Goal: Task Accomplishment & Management: Use online tool/utility

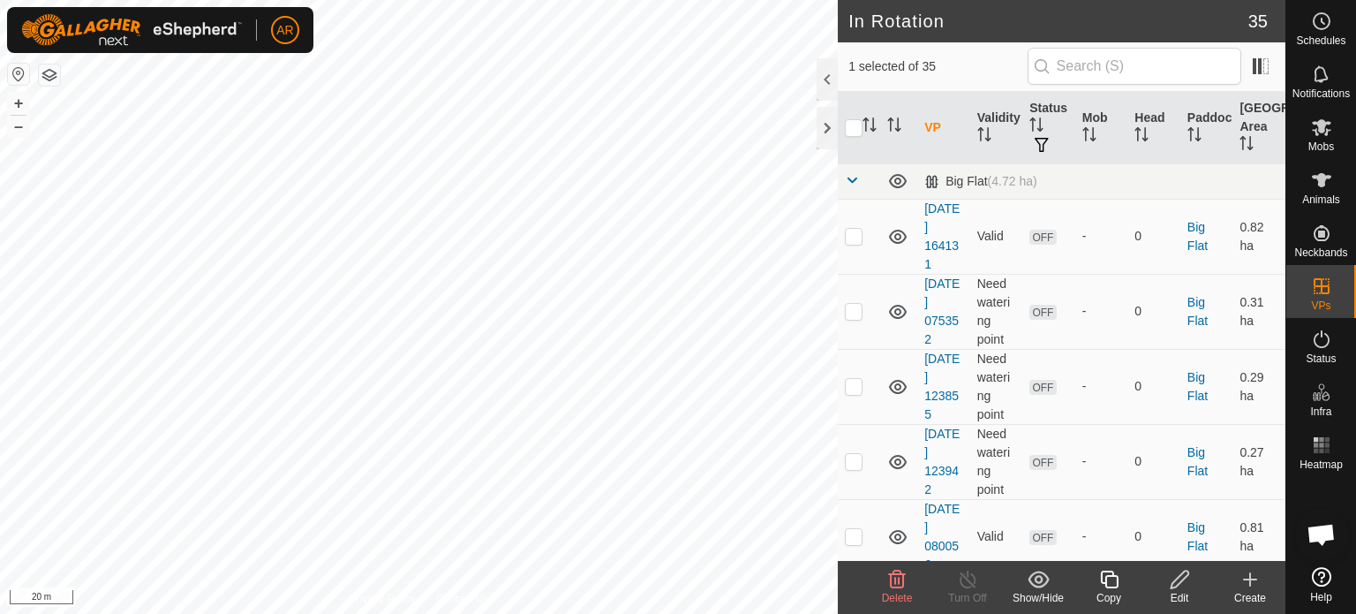
click at [895, 583] on icon at bounding box center [897, 579] width 17 height 18
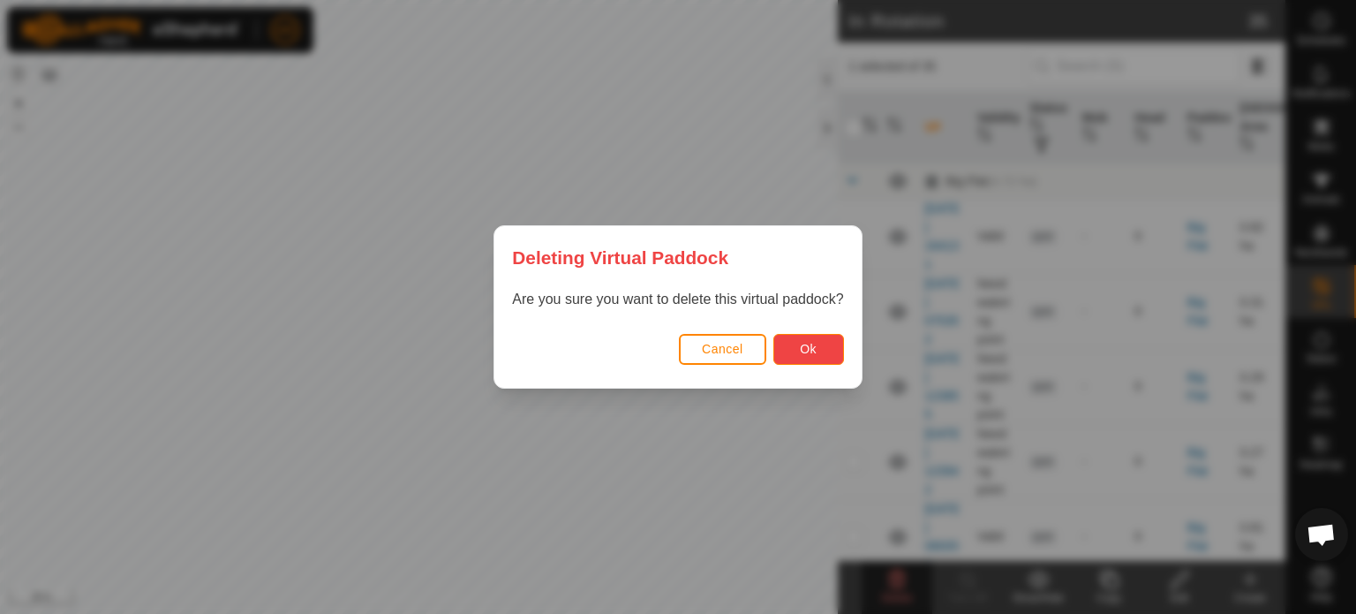
click at [821, 352] on button "Ok" at bounding box center [808, 349] width 71 height 31
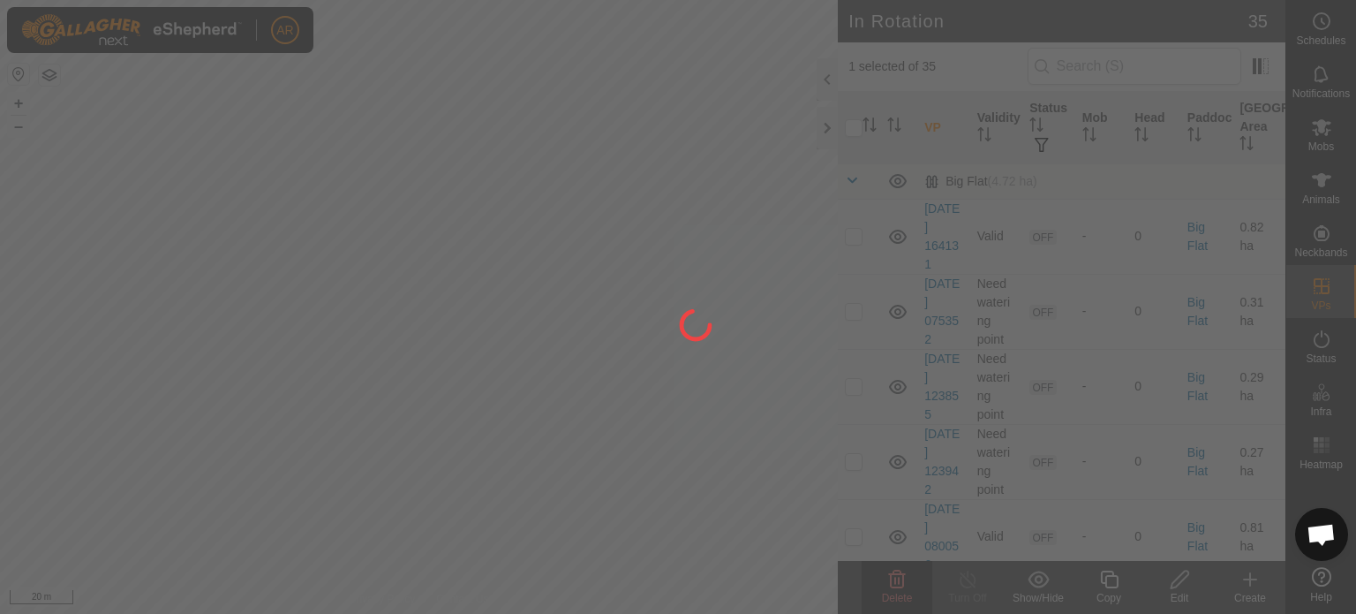
checkbox input "false"
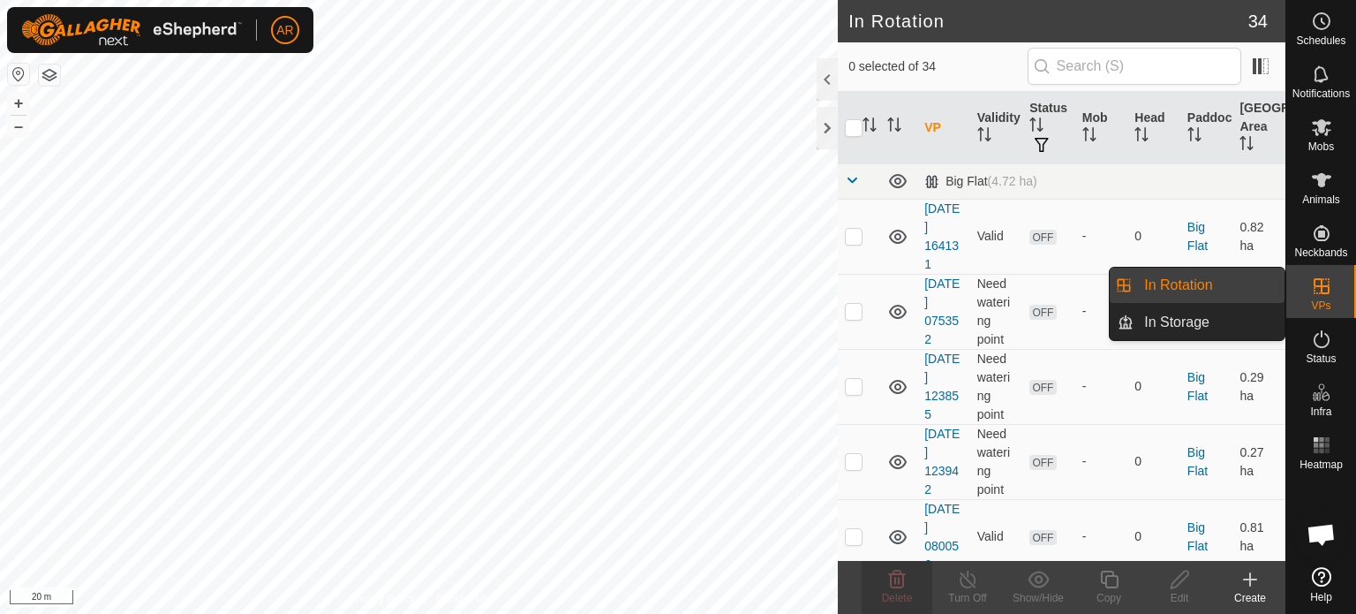
click at [1317, 291] on icon at bounding box center [1321, 285] width 21 height 21
click at [1232, 289] on link "In Rotation" at bounding box center [1209, 285] width 151 height 35
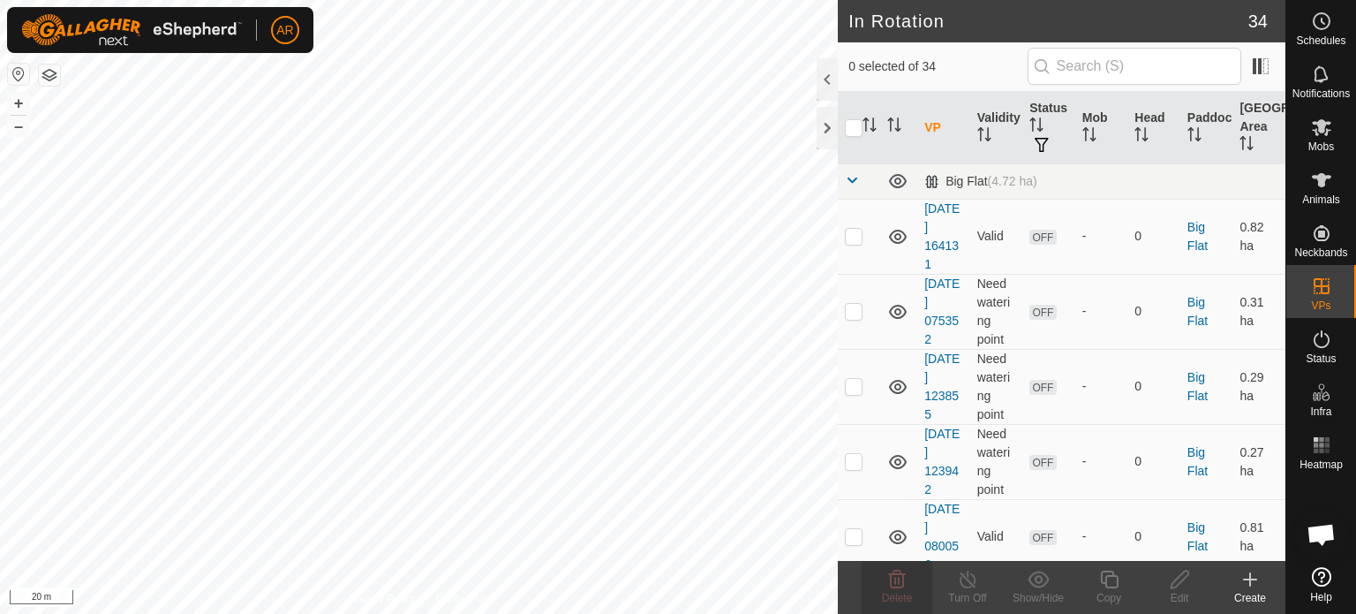
click at [1247, 574] on icon at bounding box center [1250, 579] width 21 height 21
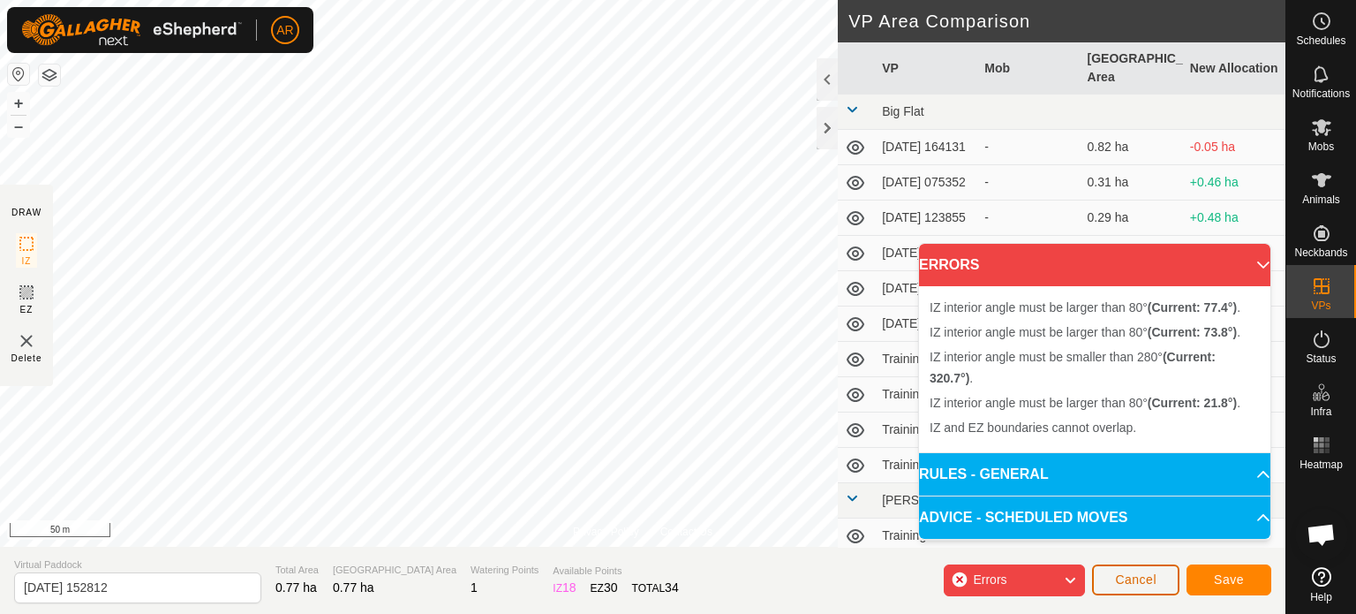
click at [1128, 580] on span "Cancel" at bounding box center [1135, 579] width 41 height 14
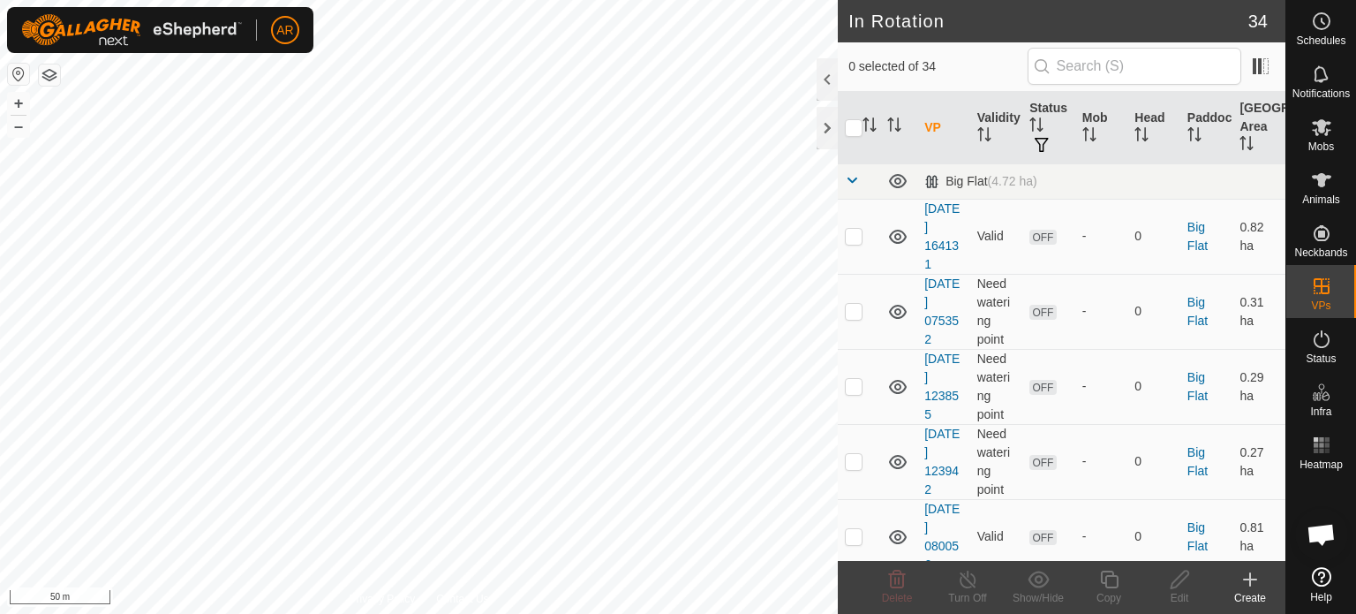
checkbox input "true"
click at [1246, 580] on icon at bounding box center [1250, 579] width 21 height 21
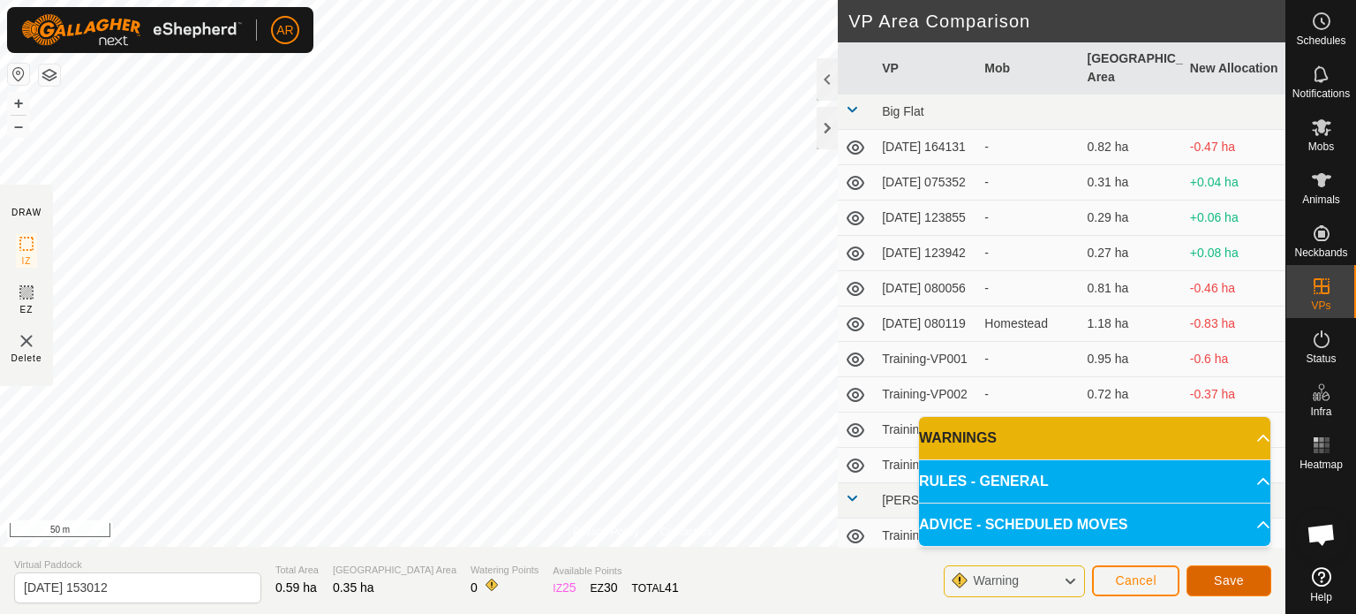
click at [1240, 583] on span "Save" at bounding box center [1229, 580] width 30 height 14
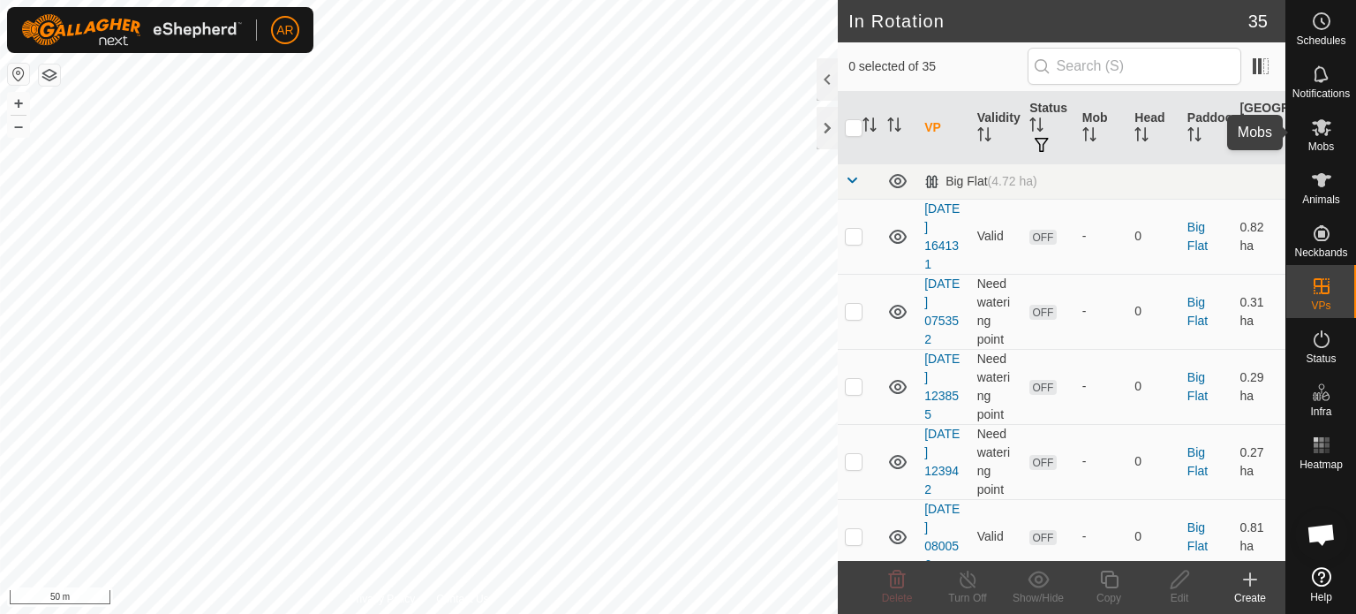
click at [1328, 133] on icon at bounding box center [1321, 127] width 21 height 21
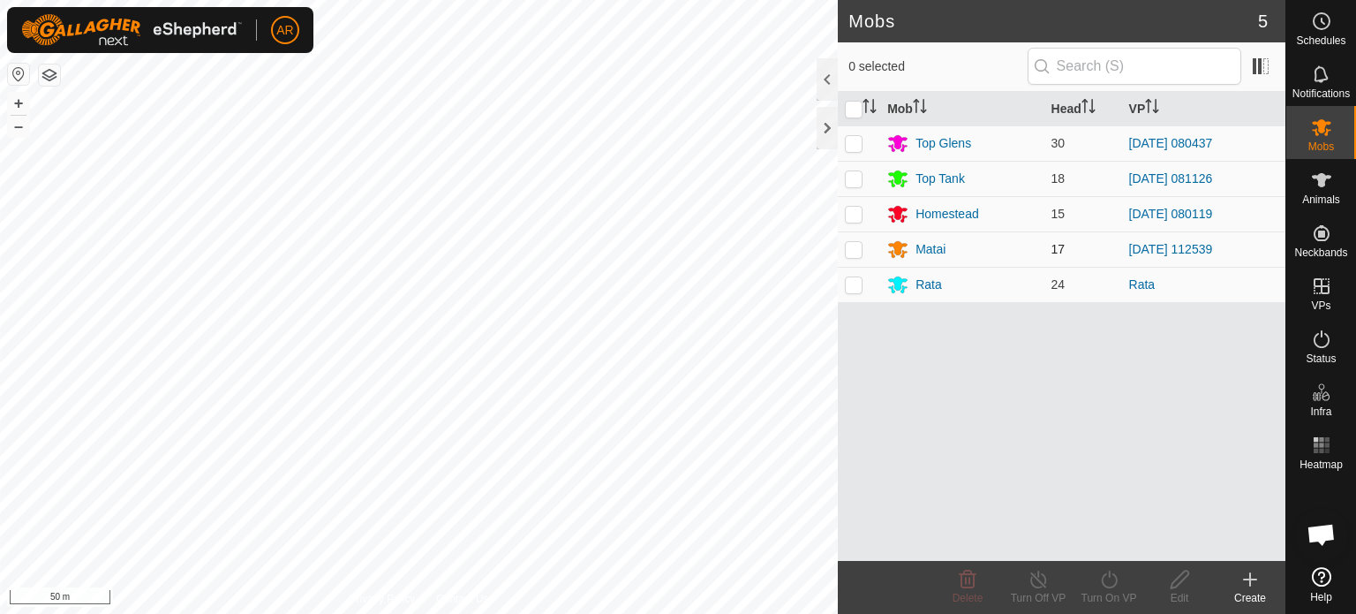
click at [851, 253] on p-checkbox at bounding box center [854, 249] width 18 height 14
checkbox input "true"
click at [931, 250] on div "Matai" at bounding box center [931, 249] width 30 height 19
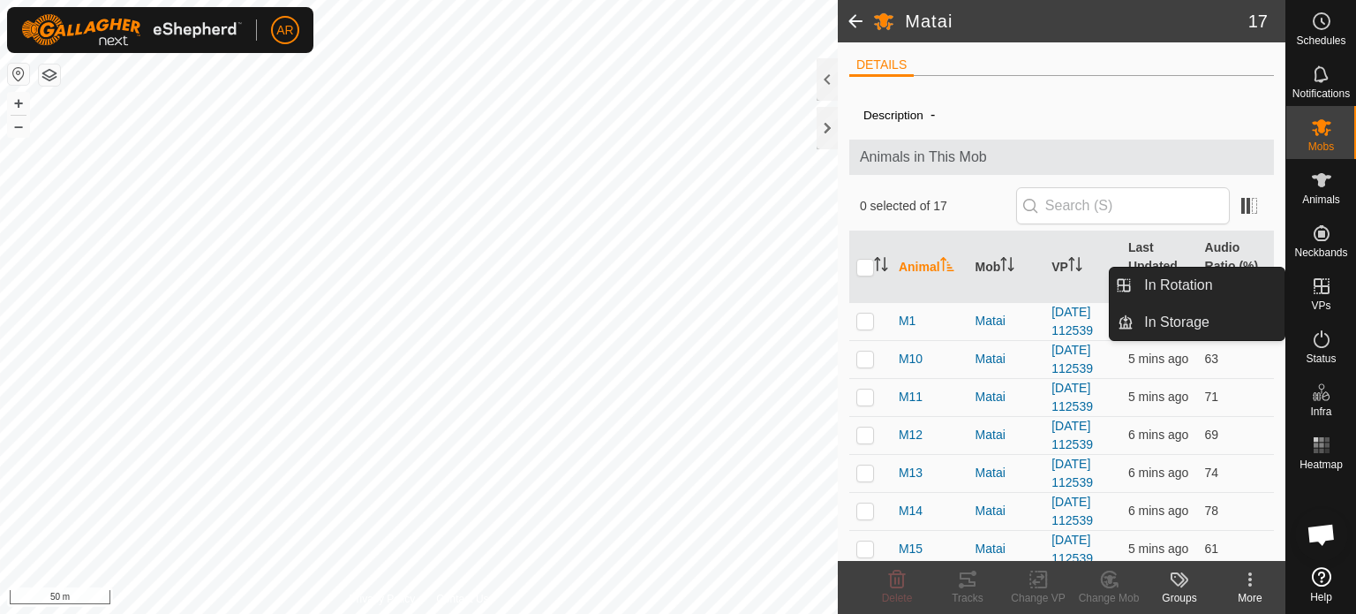
click at [1324, 284] on icon at bounding box center [1321, 285] width 21 height 21
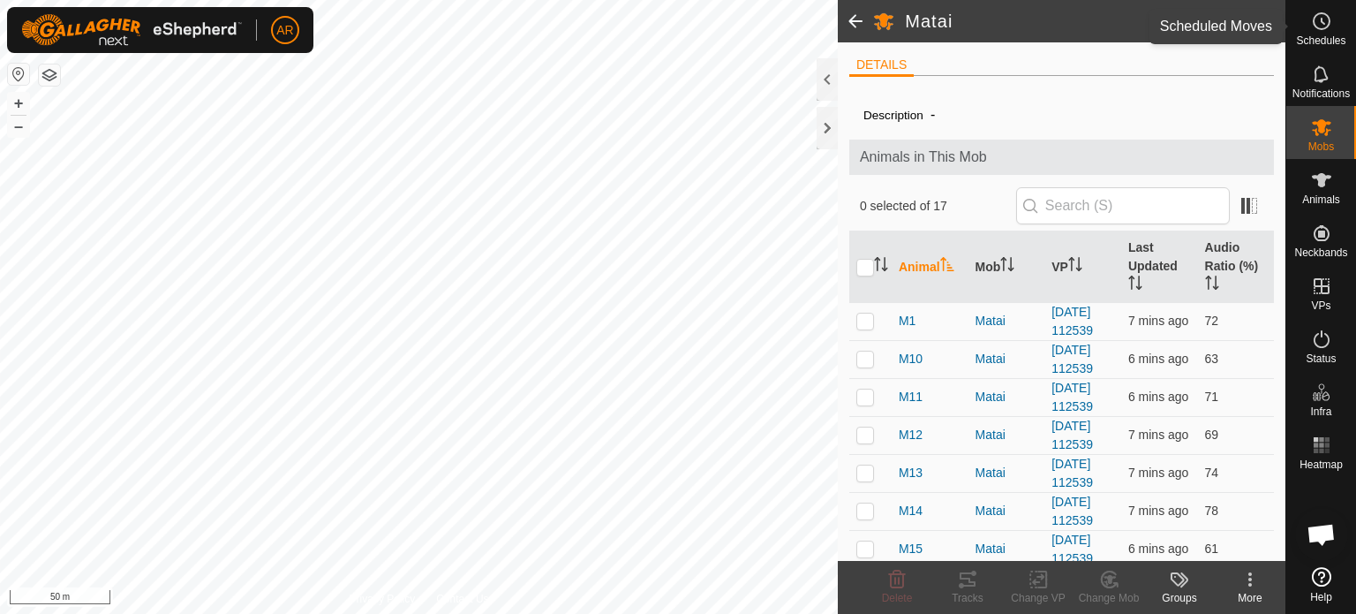
click at [1329, 26] on icon at bounding box center [1321, 21] width 21 height 21
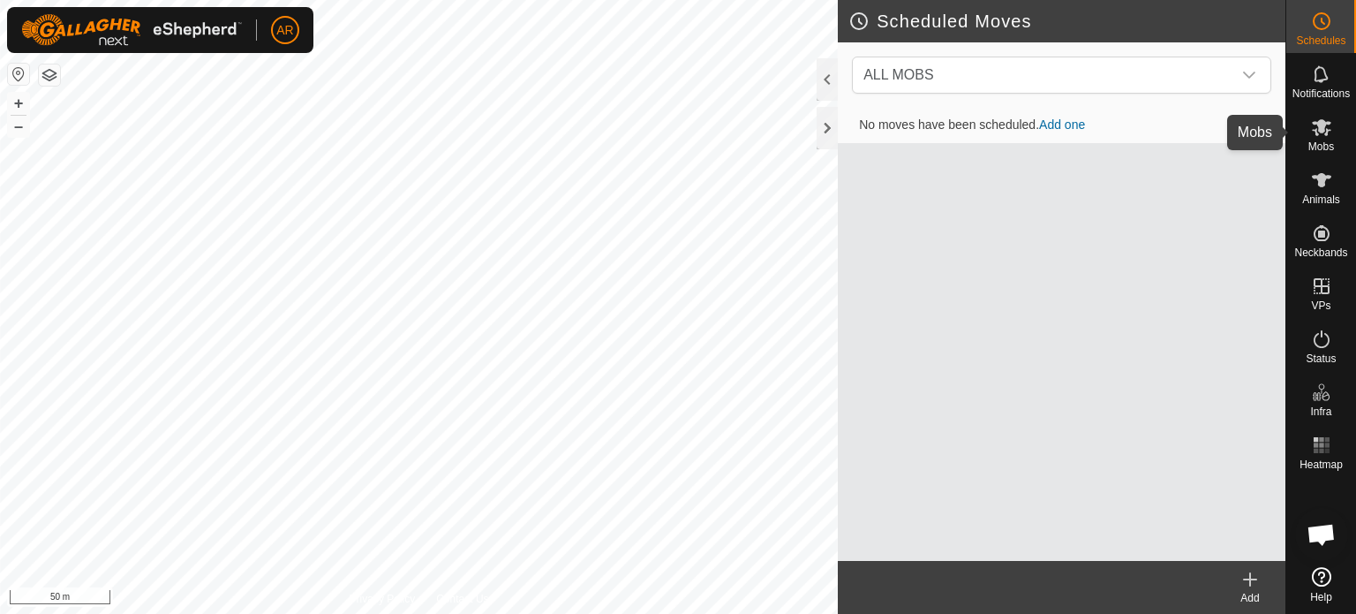
click at [1329, 137] on icon at bounding box center [1321, 127] width 21 height 21
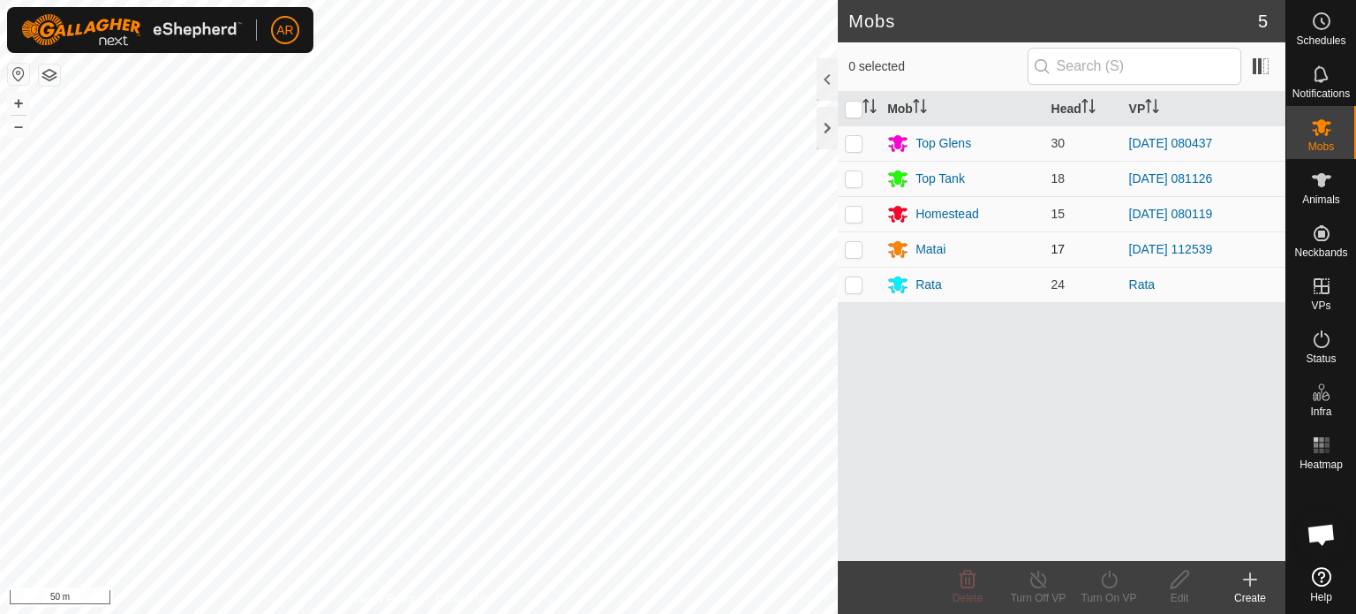
click at [845, 252] on p-checkbox at bounding box center [854, 249] width 18 height 14
checkbox input "true"
click at [1111, 578] on icon at bounding box center [1109, 579] width 22 height 21
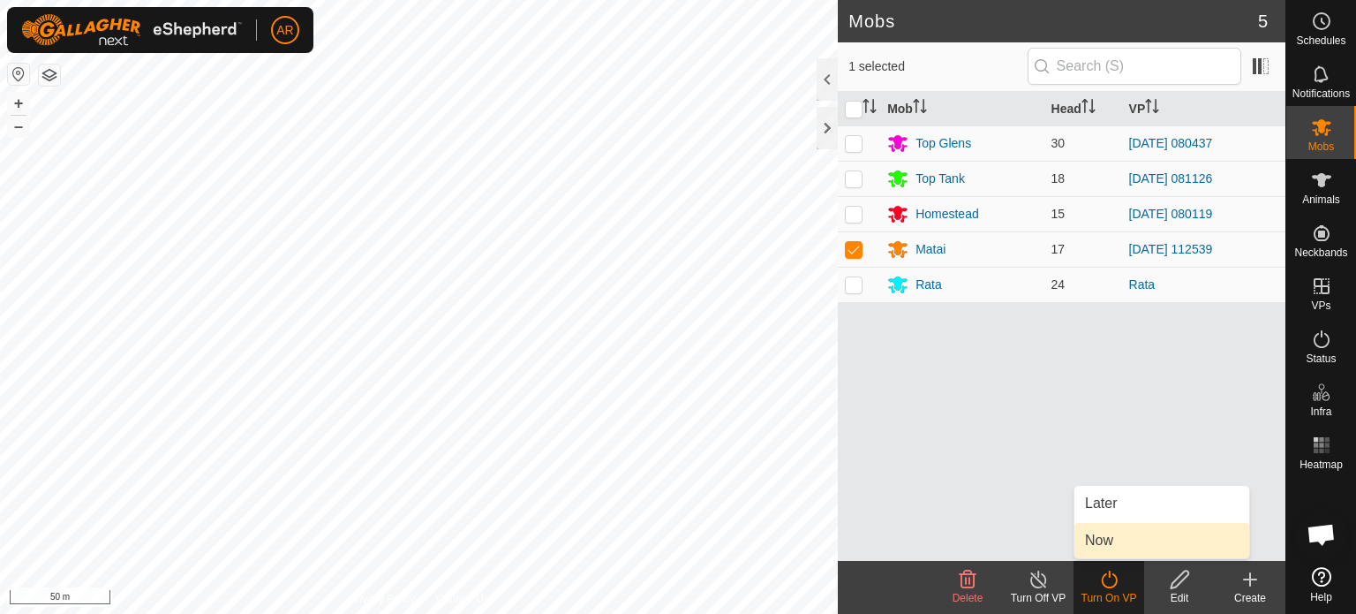
click at [1097, 543] on link "Now" at bounding box center [1161, 540] width 175 height 35
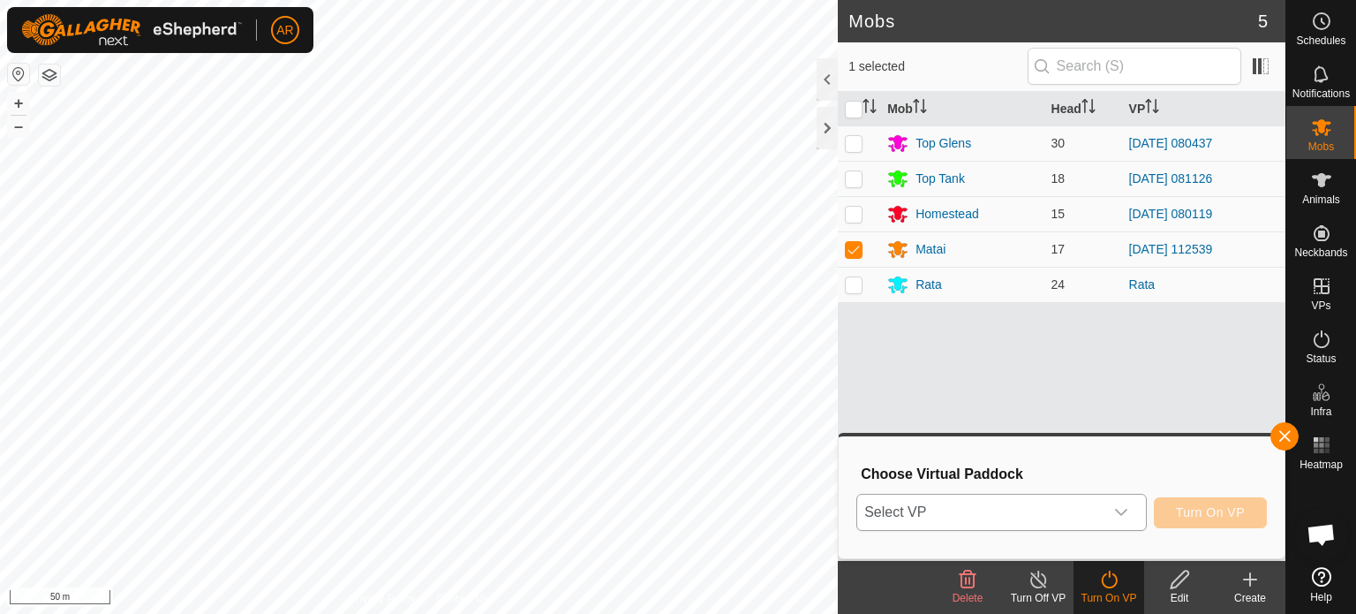
click at [1011, 494] on span "Select VP" at bounding box center [980, 511] width 246 height 35
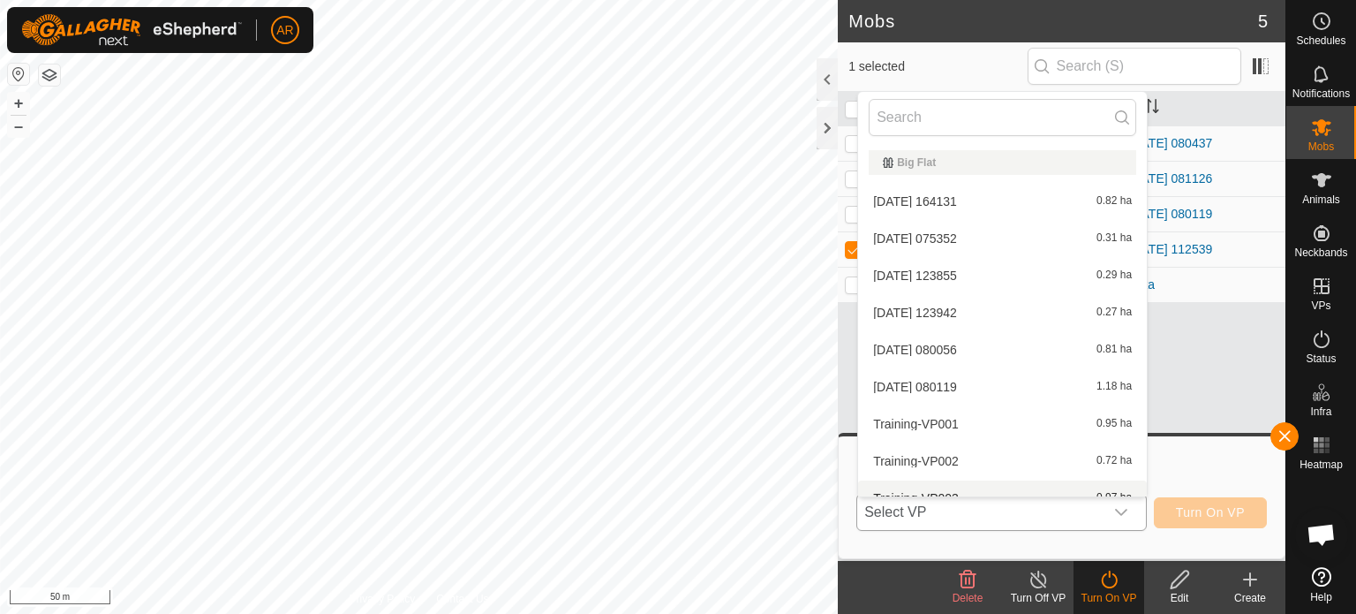
scroll to position [19, 0]
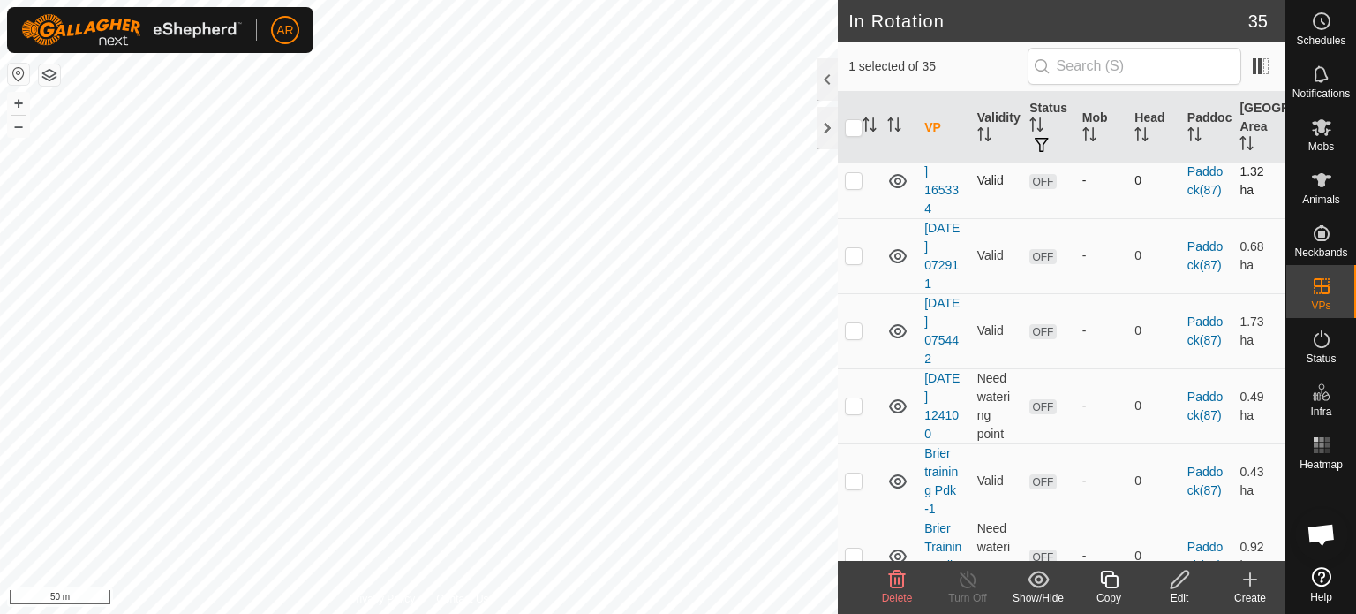
scroll to position [1413, 0]
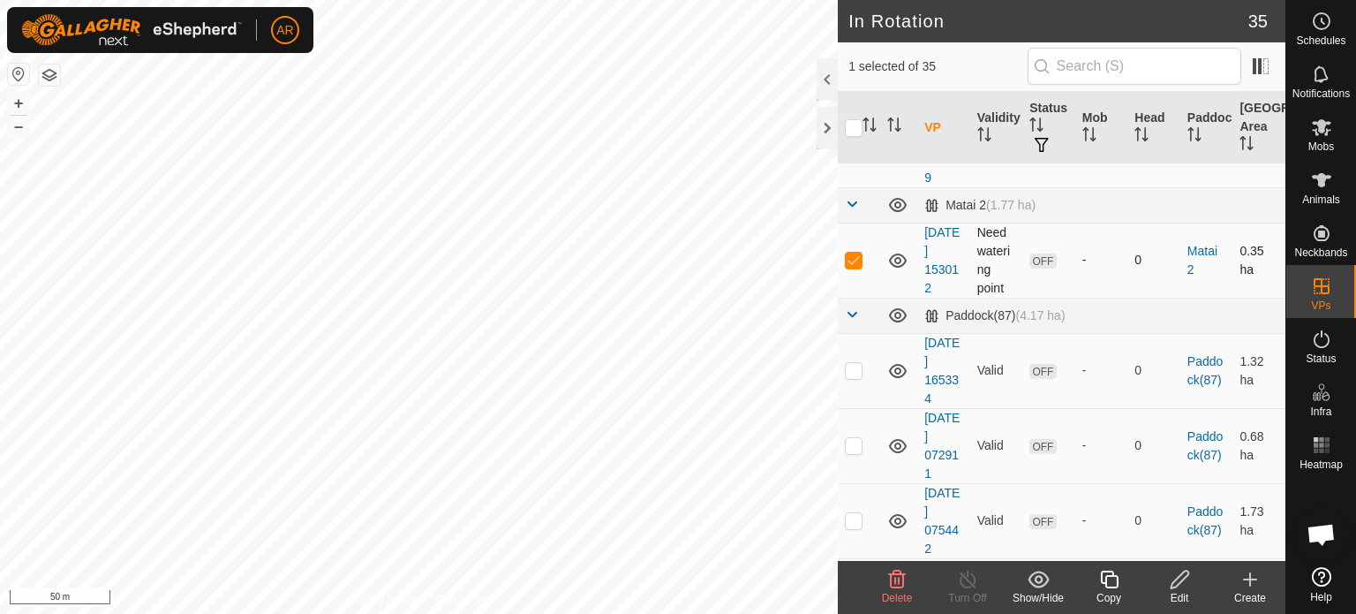
click at [856, 267] on p-checkbox at bounding box center [854, 260] width 18 height 14
checkbox input "true"
click at [1339, 139] on div "Mobs" at bounding box center [1321, 132] width 70 height 53
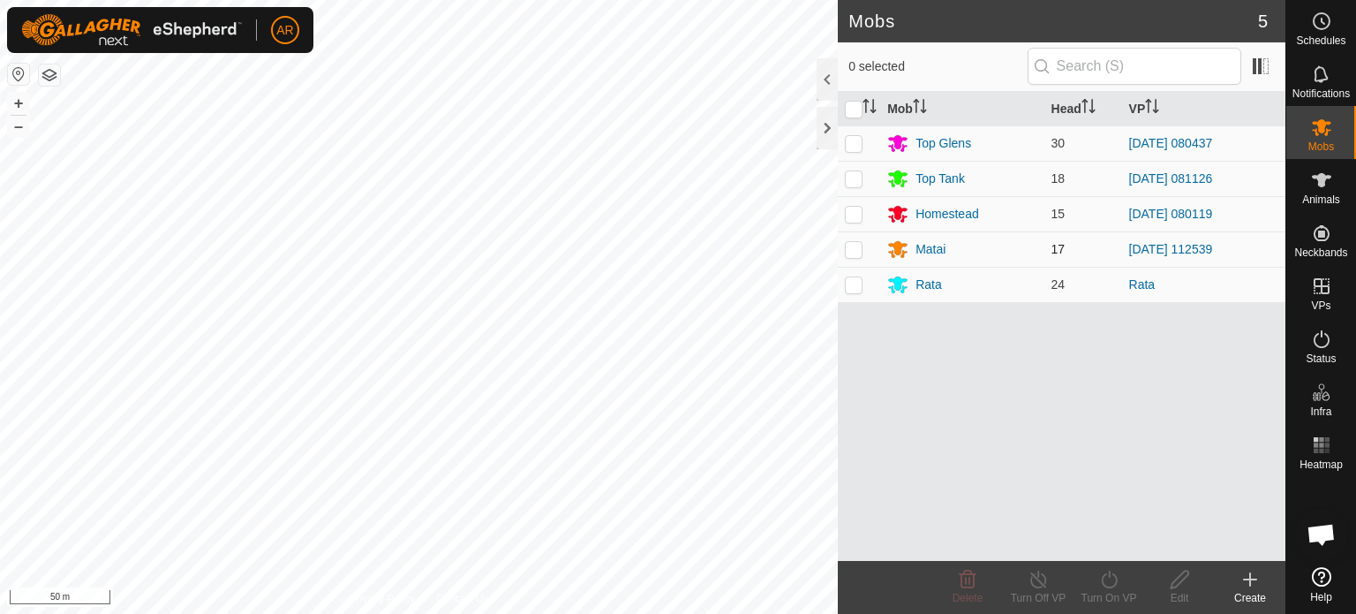
click at [857, 246] on p-checkbox at bounding box center [854, 249] width 18 height 14
checkbox input "true"
click at [1105, 582] on icon at bounding box center [1109, 579] width 22 height 21
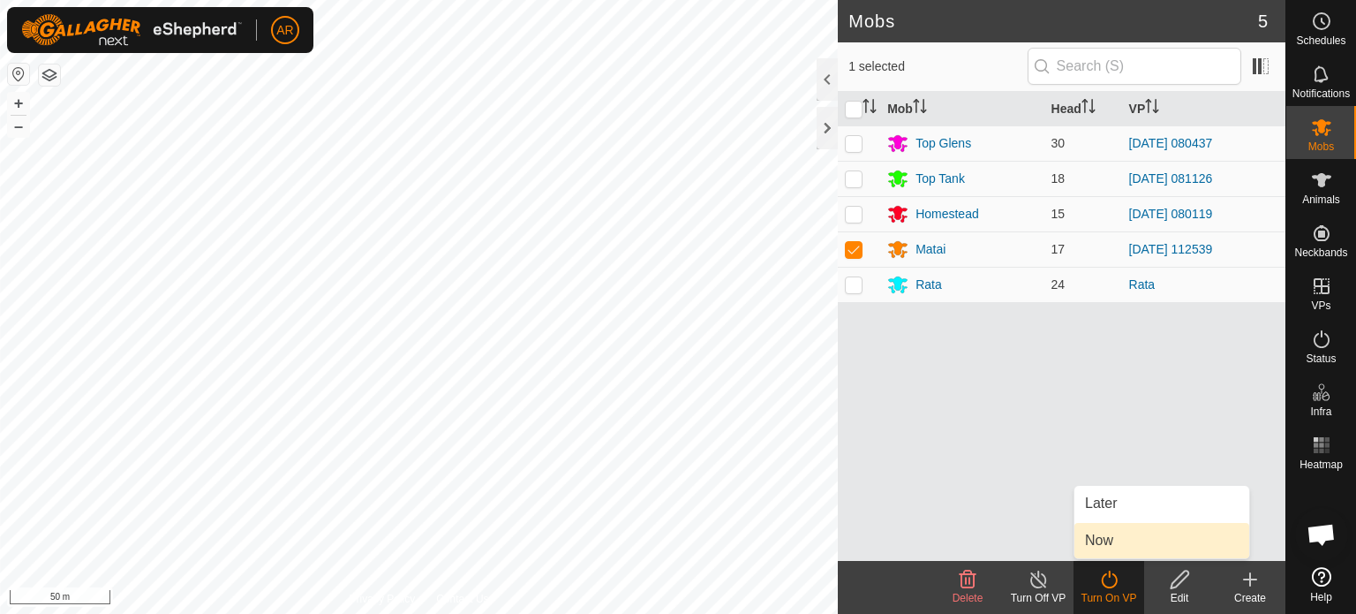
click at [1104, 539] on link "Now" at bounding box center [1161, 540] width 175 height 35
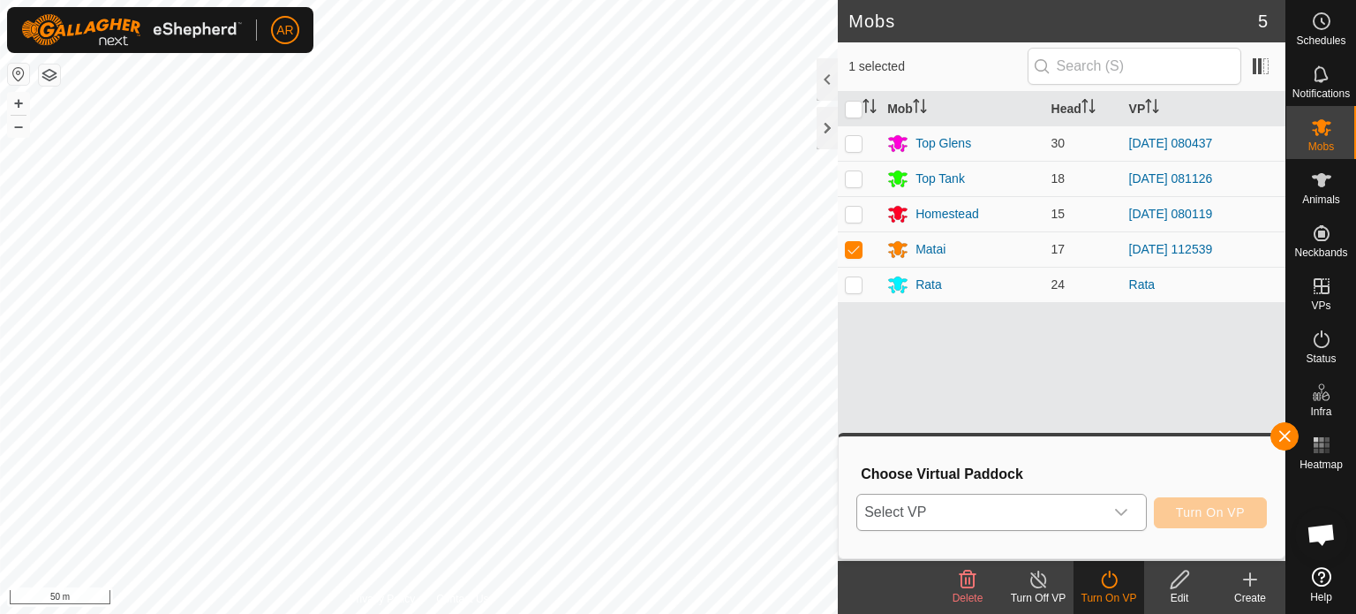
click at [1117, 515] on icon "dropdown trigger" at bounding box center [1121, 512] width 14 height 14
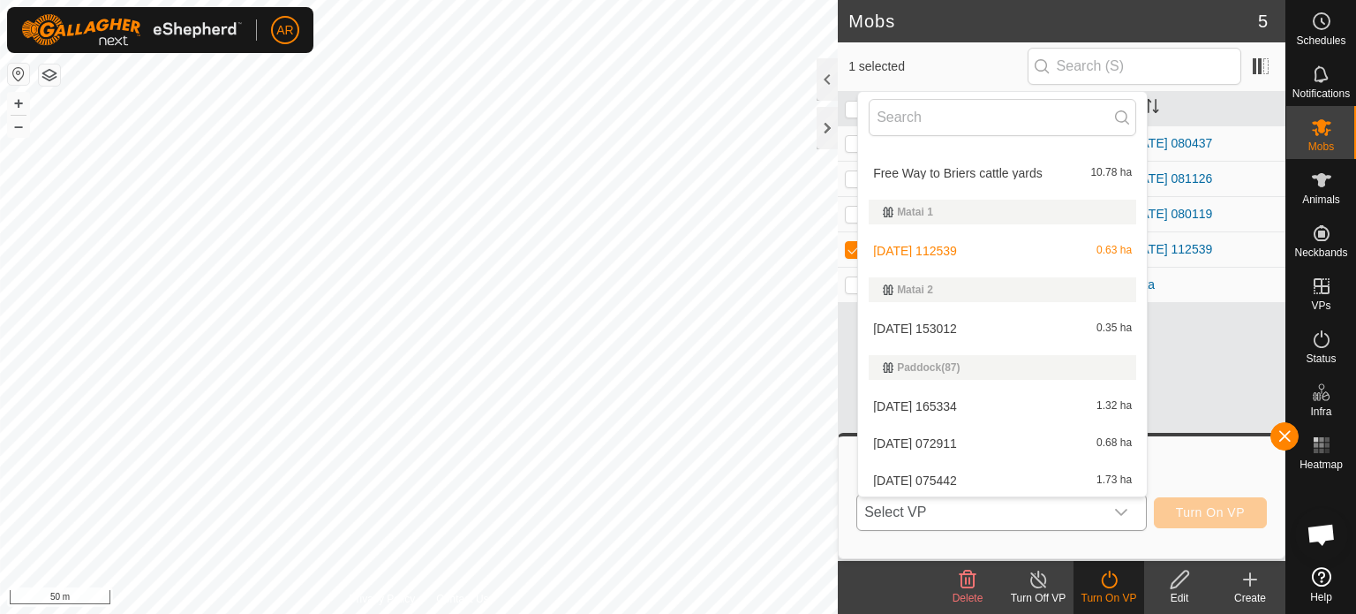
scroll to position [706, 0]
click at [969, 321] on li "[DATE] 153012 0.35 ha" at bounding box center [1002, 324] width 289 height 35
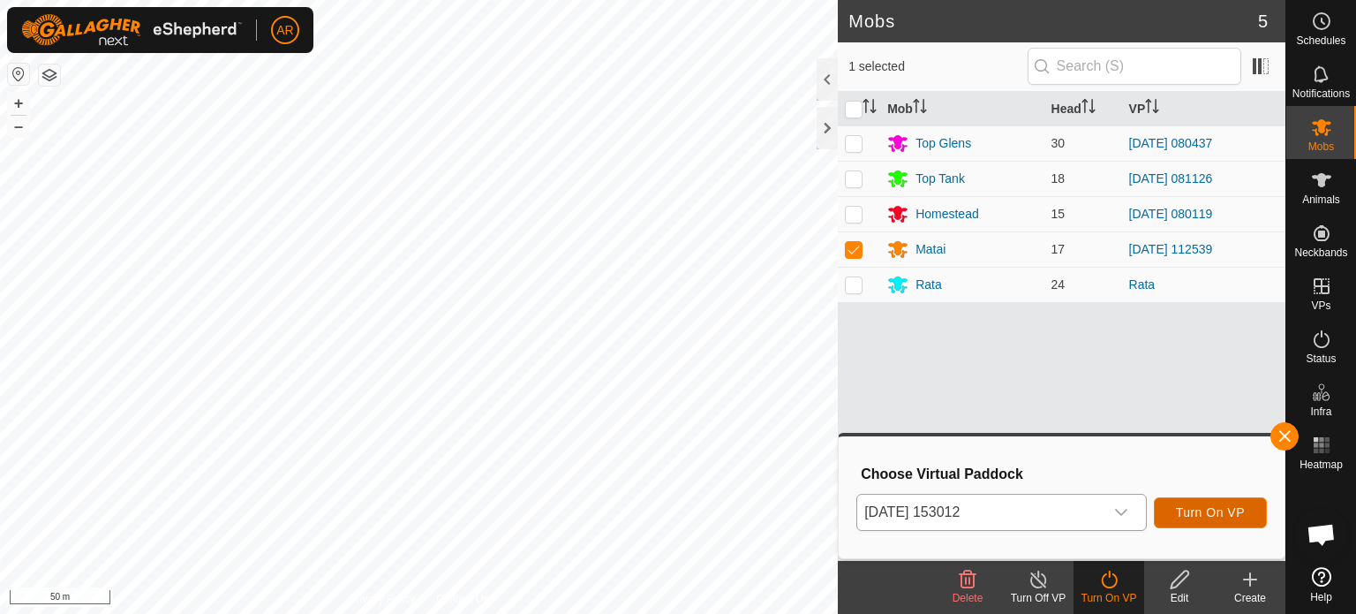
click at [1201, 513] on span "Turn On VP" at bounding box center [1210, 512] width 69 height 14
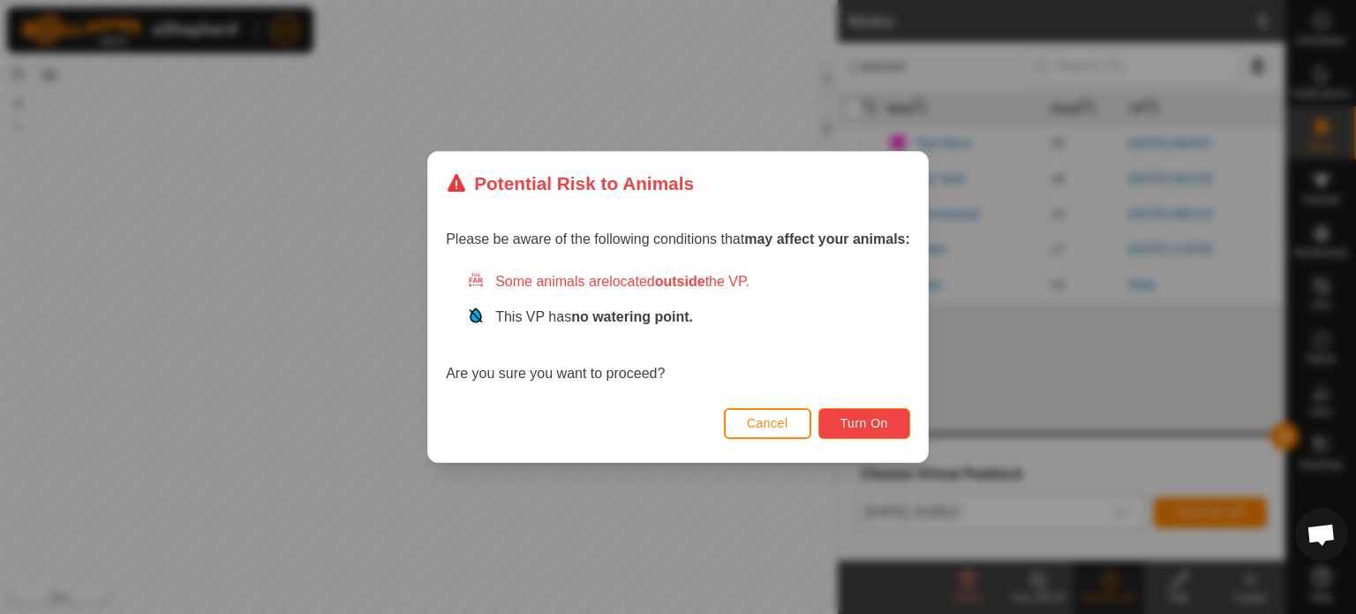
click at [855, 422] on span "Turn On" at bounding box center [865, 423] width 48 height 14
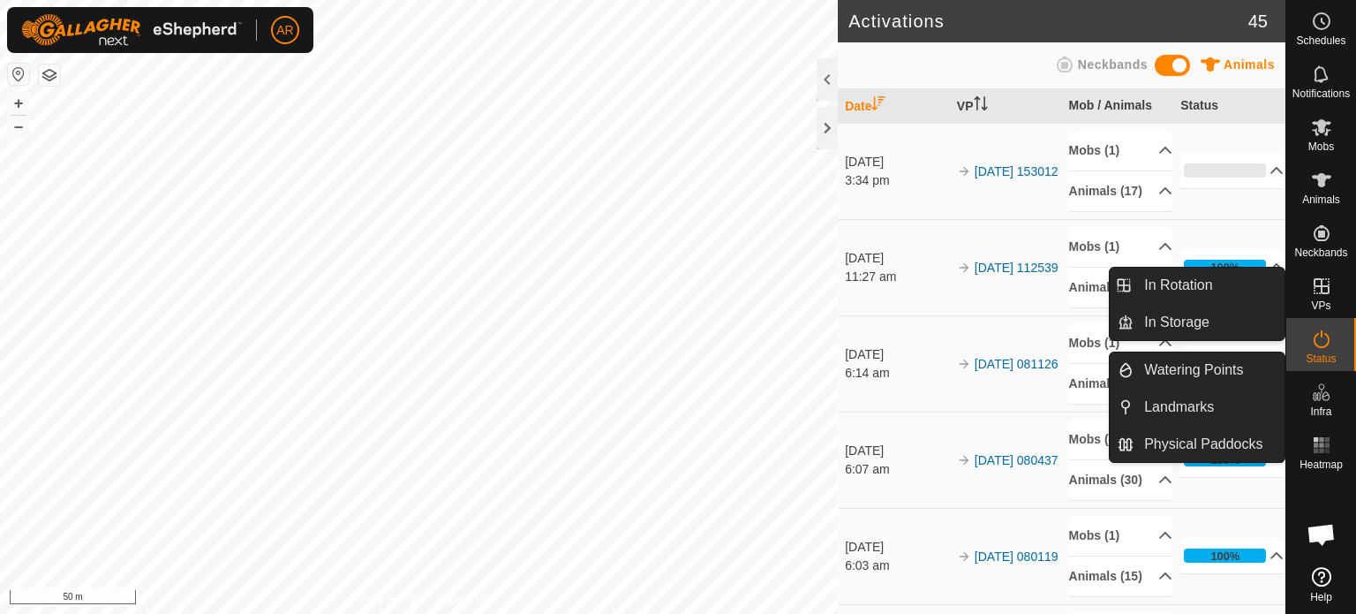
click at [1331, 282] on es-virtualpaddocks-svg-icon at bounding box center [1322, 286] width 32 height 28
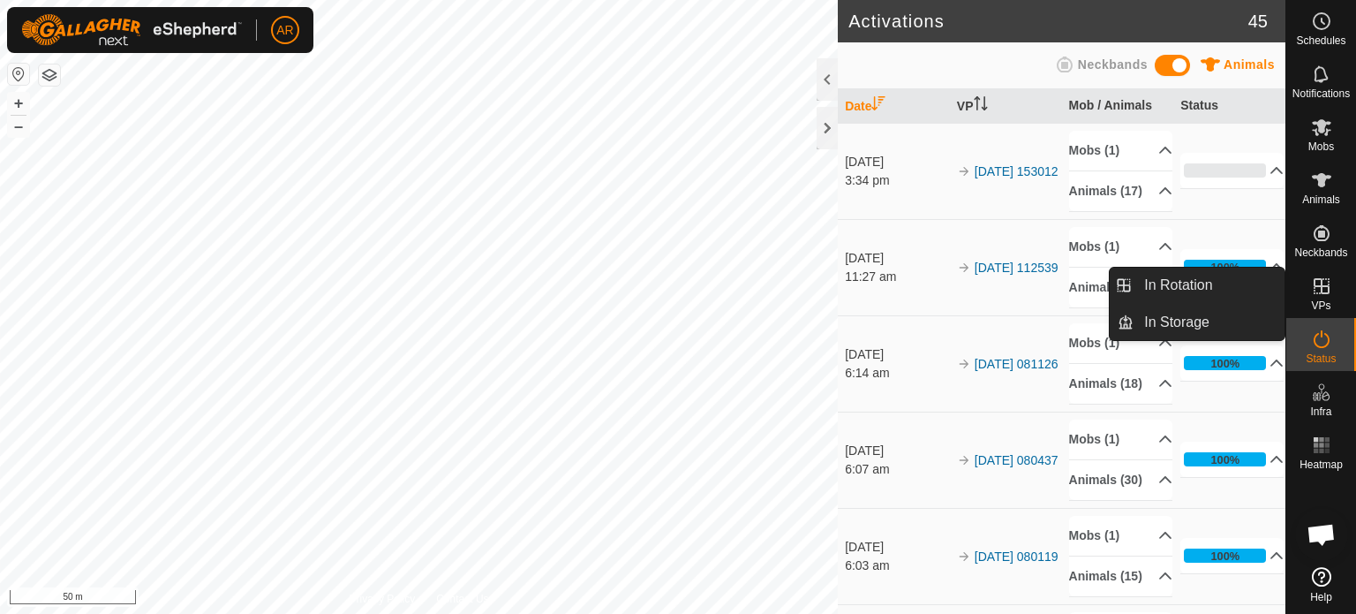
click at [1319, 289] on icon at bounding box center [1321, 285] width 21 height 21
click at [1240, 287] on link "In Rotation" at bounding box center [1209, 285] width 151 height 35
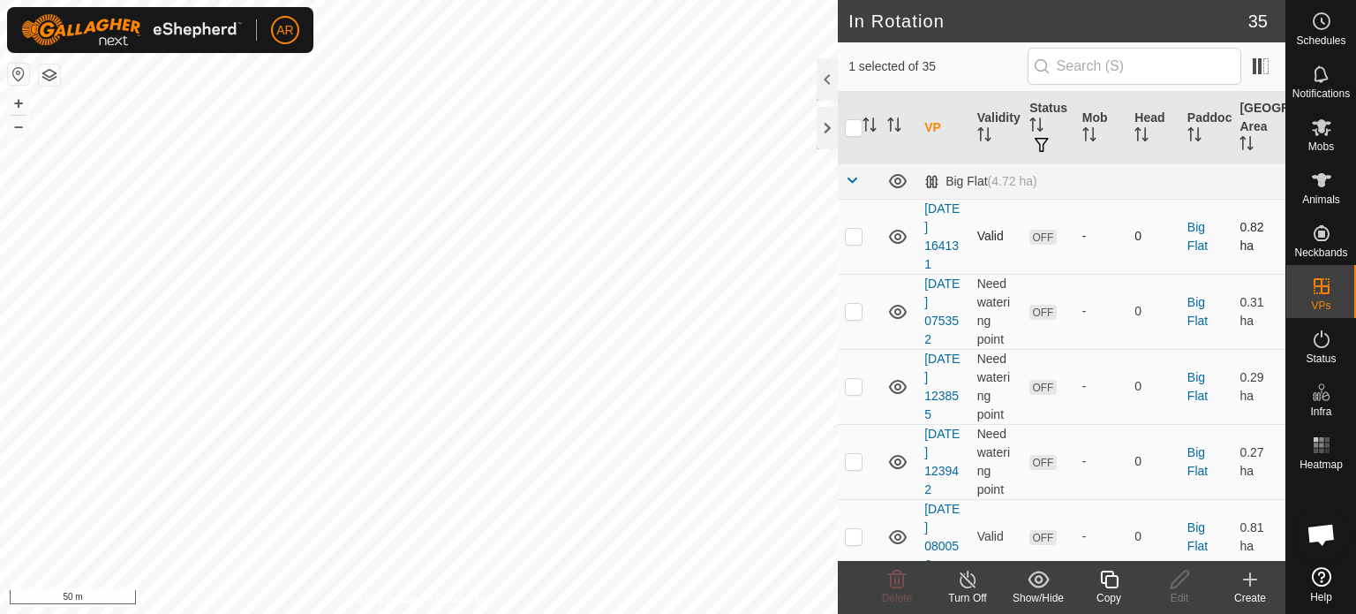
checkbox input "false"
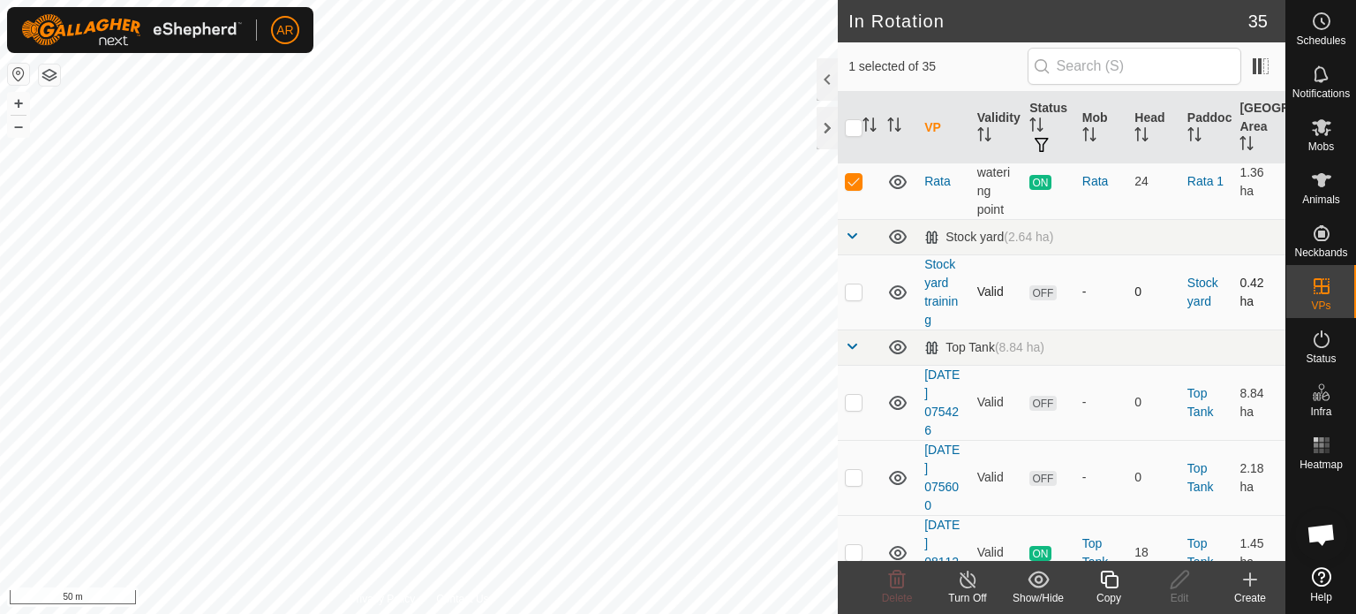
scroll to position [2119, 0]
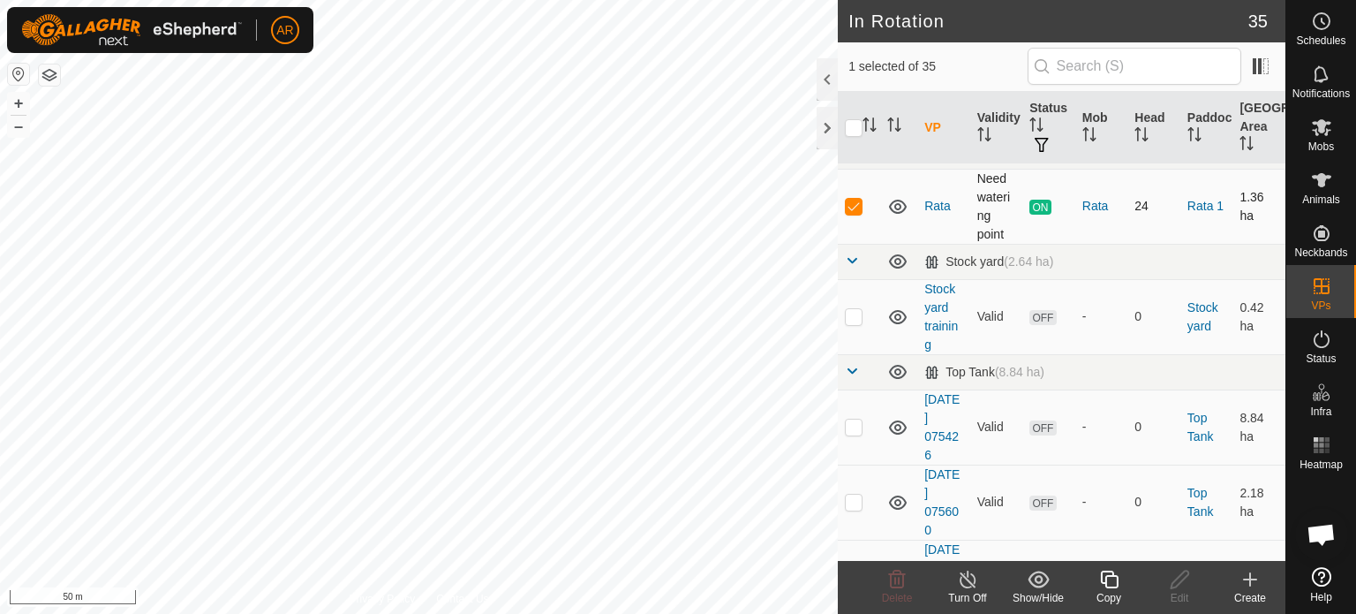
click at [855, 213] on p-checkbox at bounding box center [854, 206] width 18 height 14
click at [844, 244] on td at bounding box center [859, 206] width 42 height 75
checkbox input "true"
click at [978, 580] on icon at bounding box center [968, 579] width 22 height 21
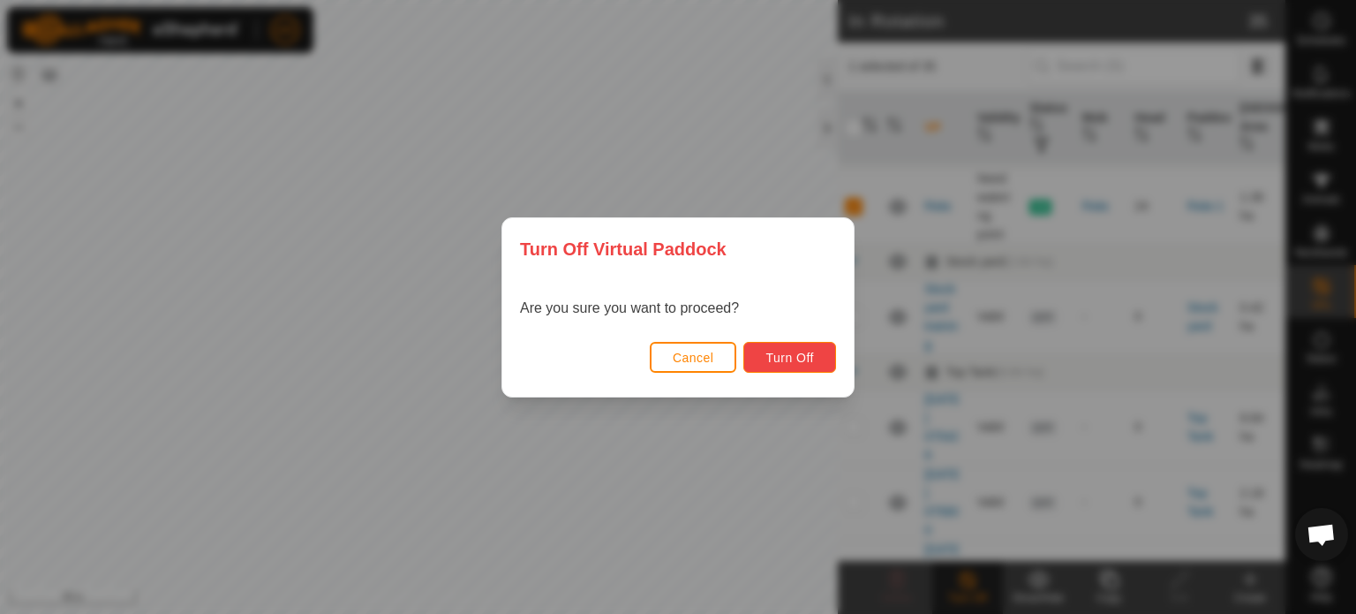
click at [773, 356] on span "Turn Off" at bounding box center [789, 358] width 49 height 14
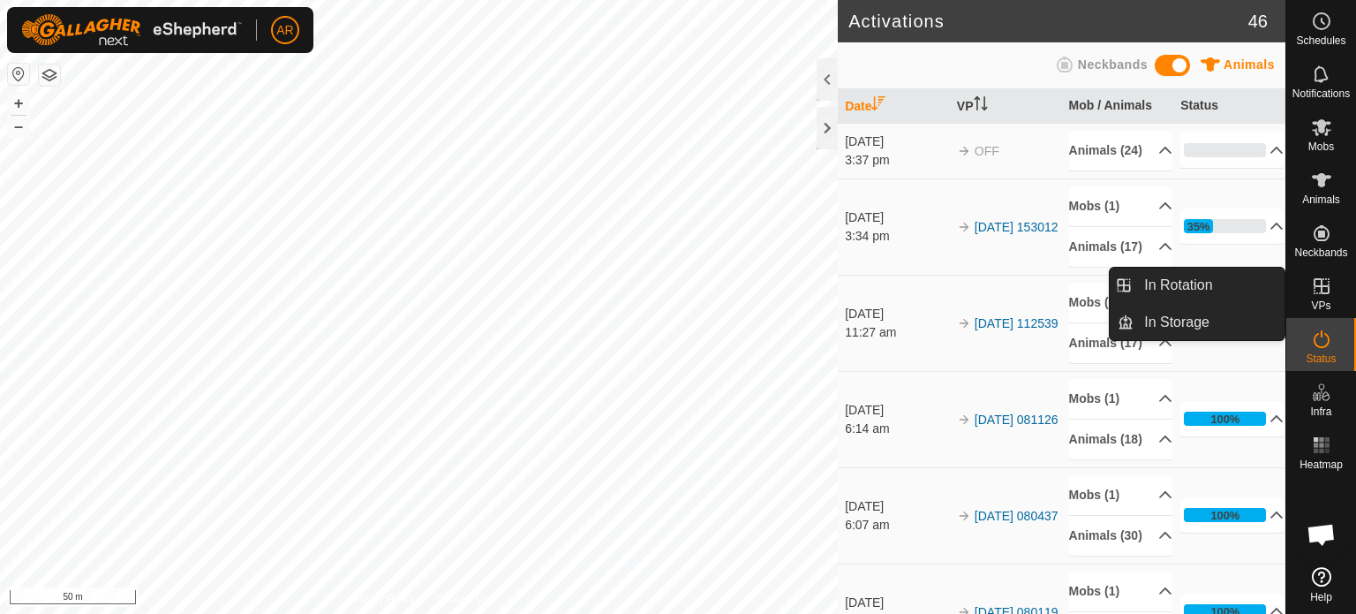
click at [1335, 297] on es-virtualpaddocks-svg-icon at bounding box center [1322, 286] width 32 height 28
click at [1321, 292] on icon at bounding box center [1322, 286] width 16 height 16
click at [1218, 292] on link "In Rotation" at bounding box center [1209, 285] width 151 height 35
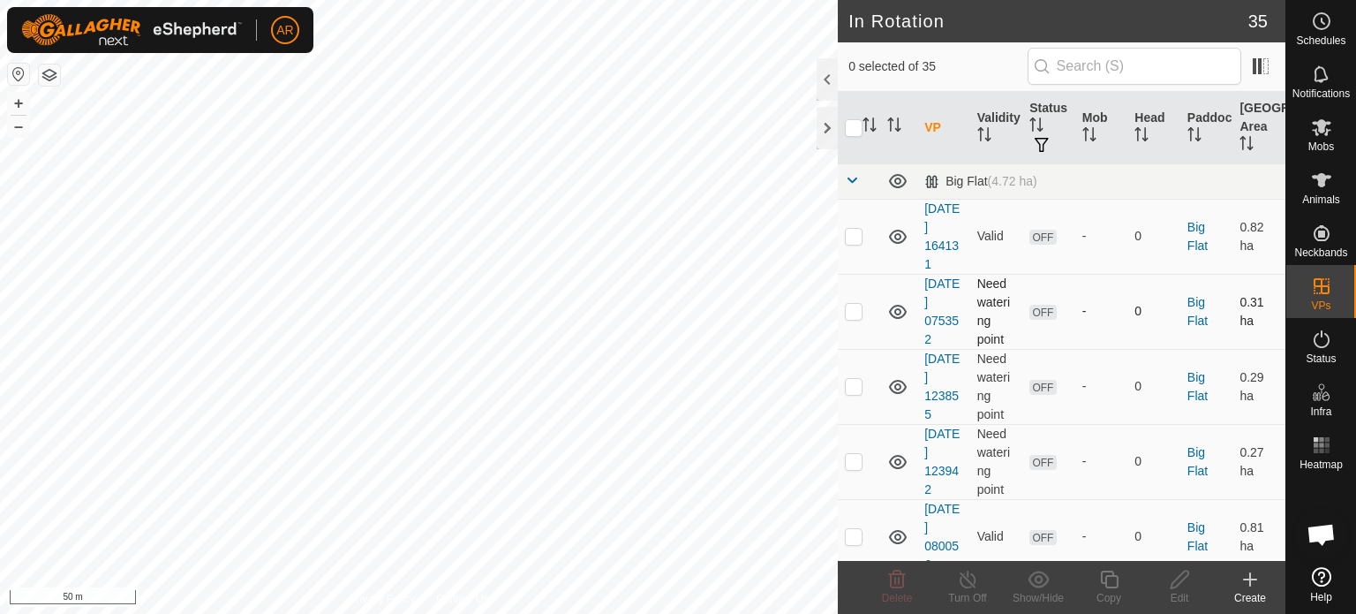
checkbox input "true"
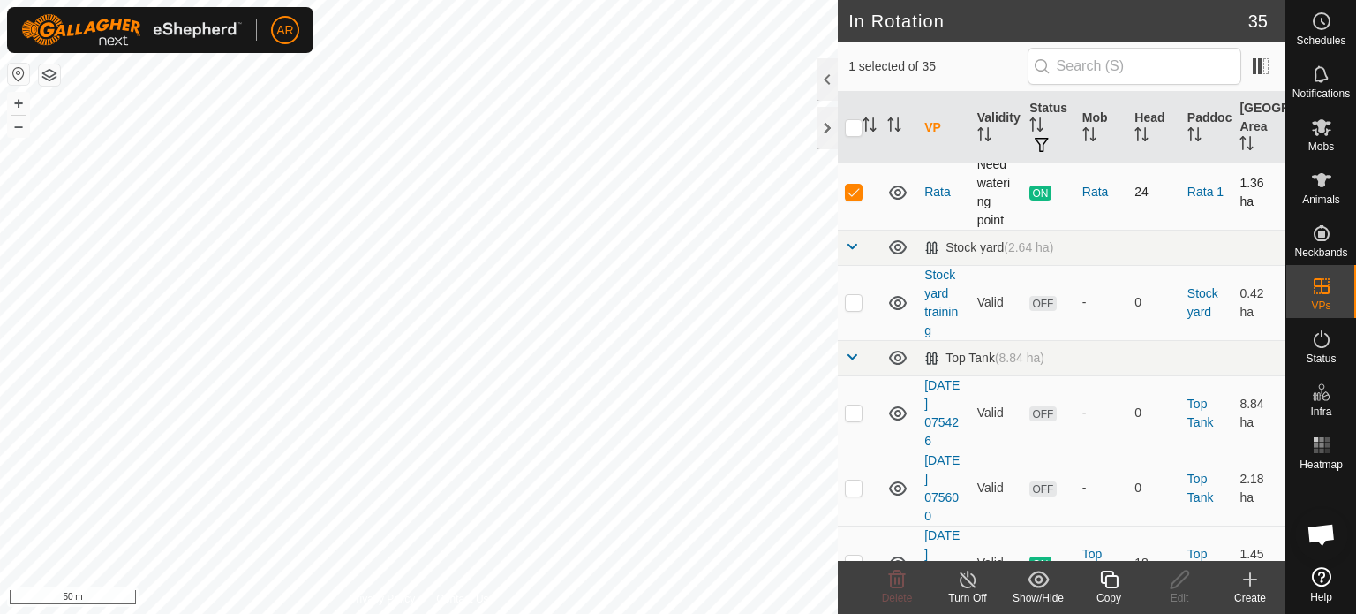
scroll to position [2119, 0]
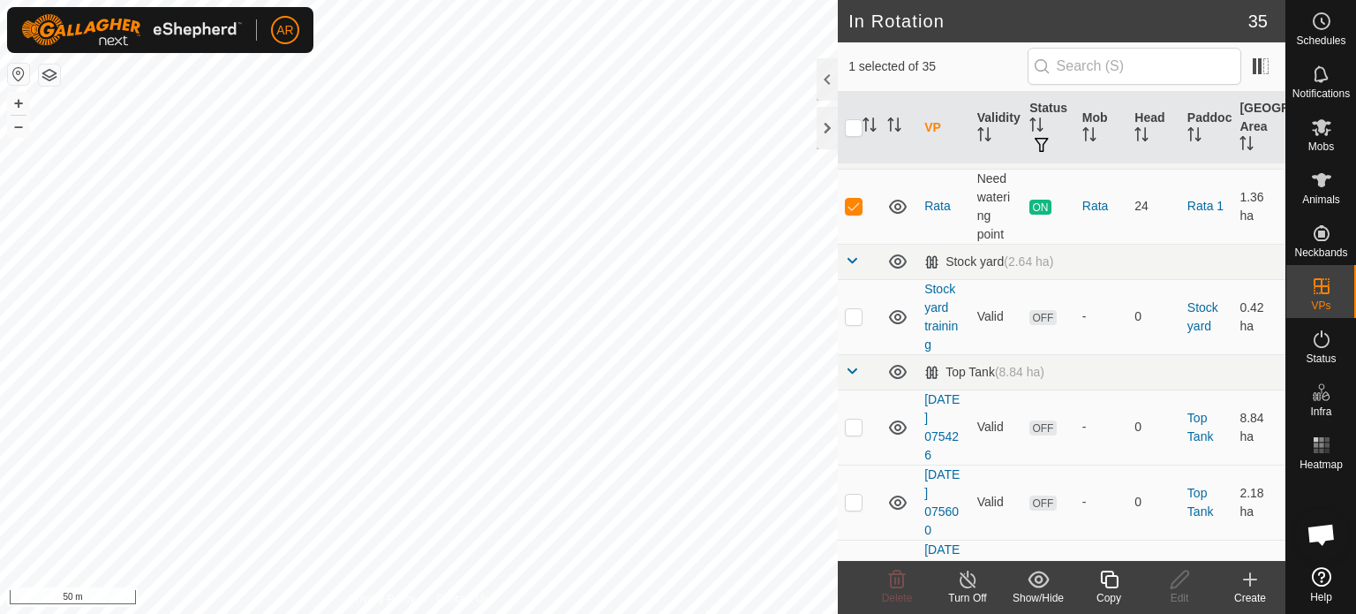
click at [969, 592] on div "Turn Off" at bounding box center [967, 598] width 71 height 16
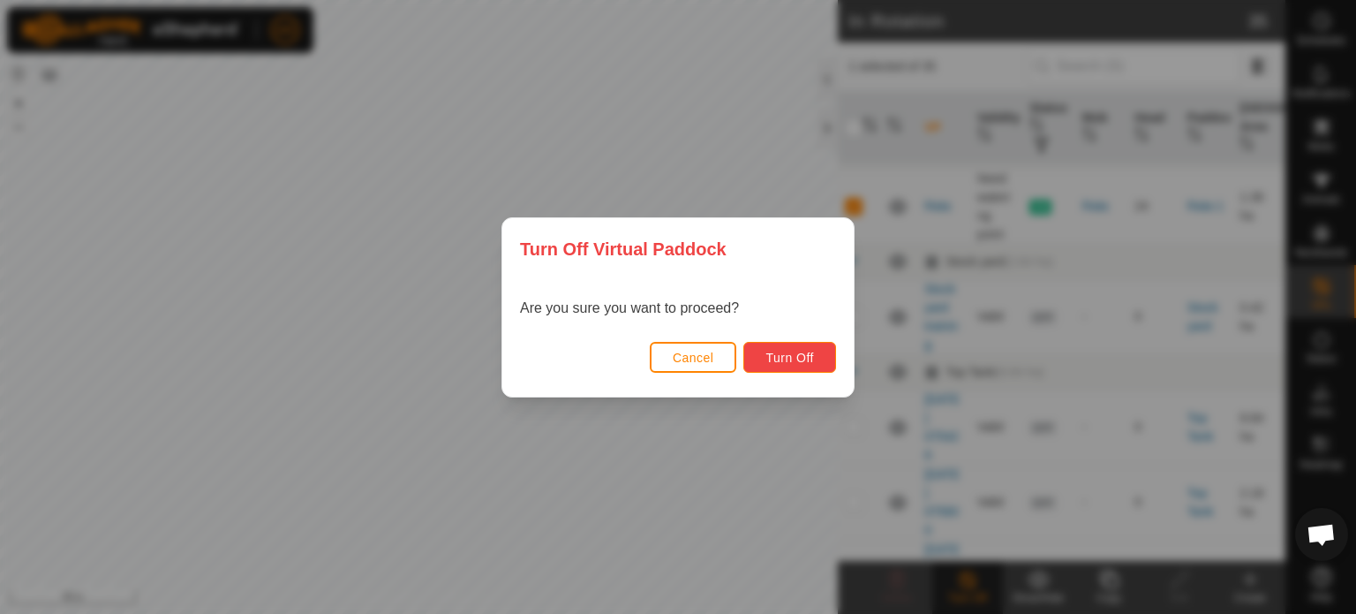
click at [795, 358] on span "Turn Off" at bounding box center [789, 358] width 49 height 14
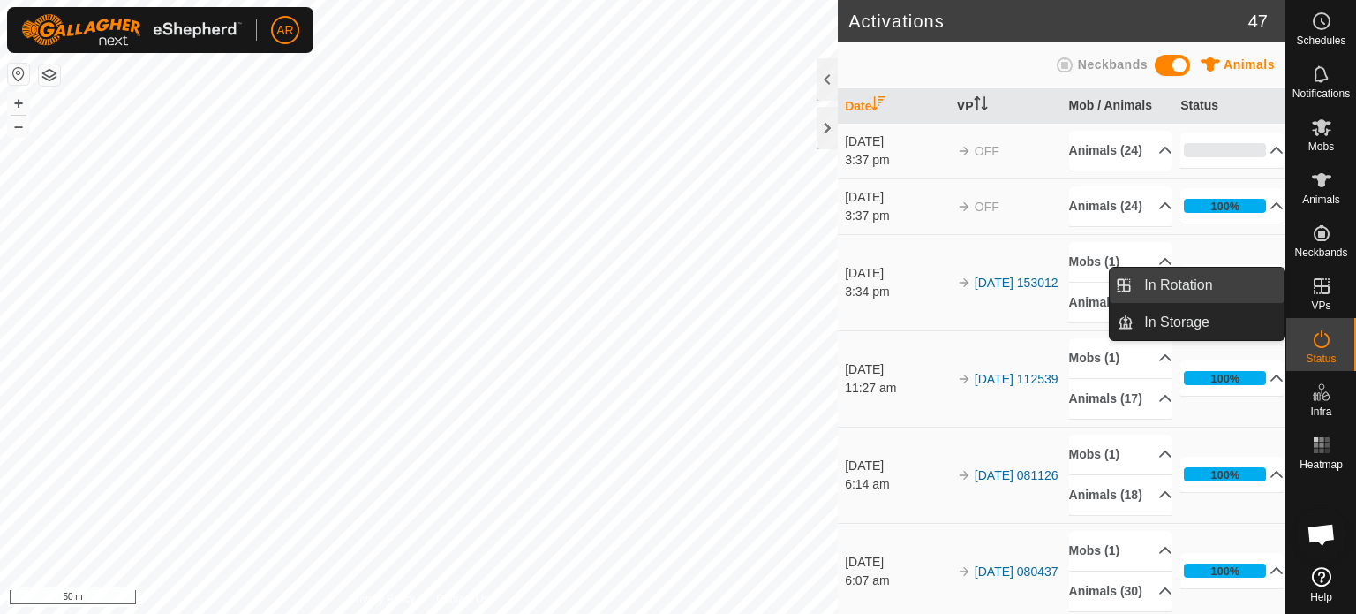
click at [1215, 295] on link "In Rotation" at bounding box center [1209, 285] width 151 height 35
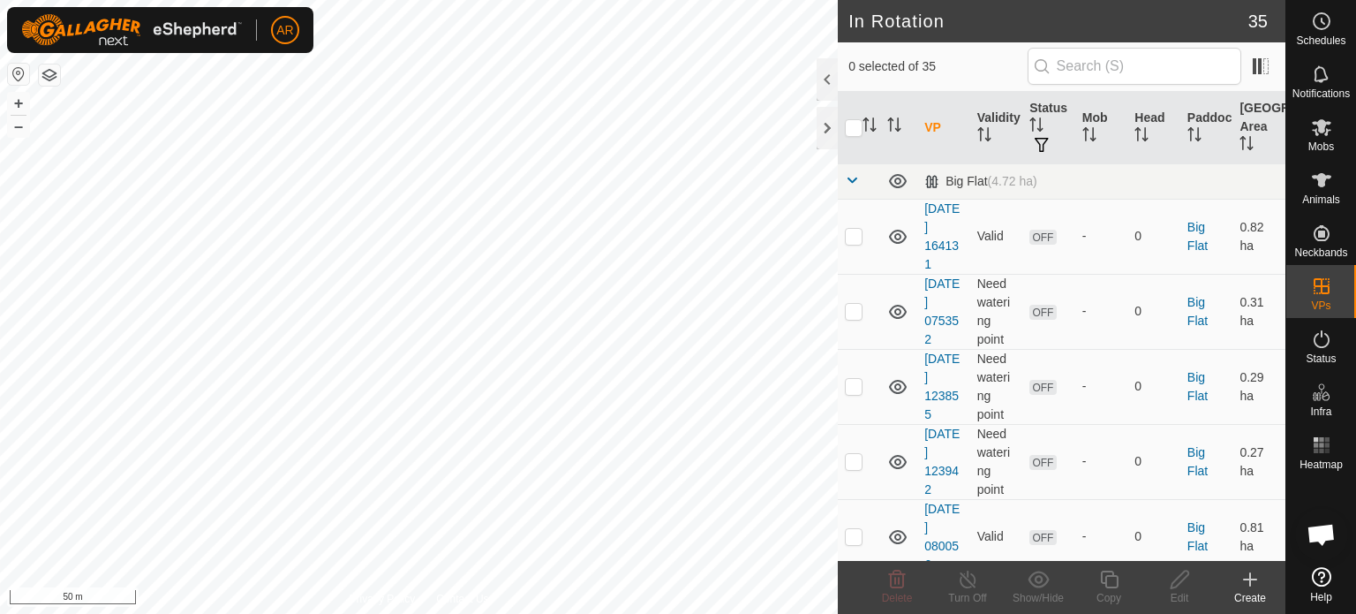
click at [1257, 584] on icon at bounding box center [1250, 579] width 21 height 21
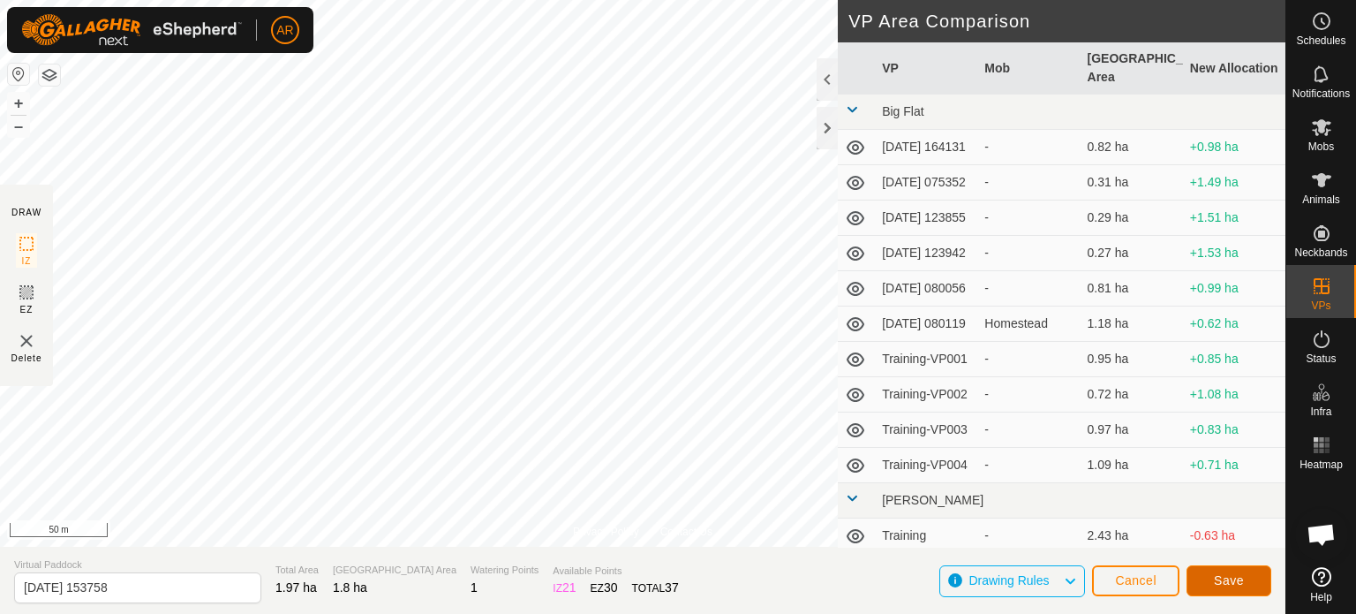
click at [1227, 585] on span "Save" at bounding box center [1229, 580] width 30 height 14
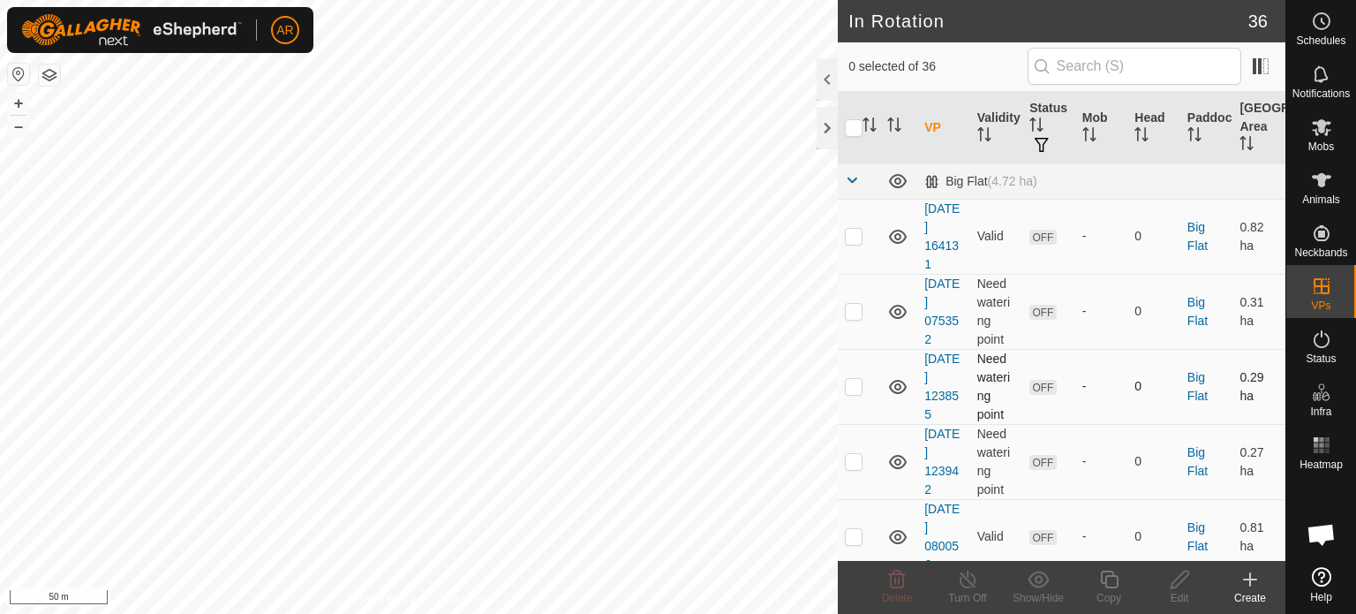
checkbox input "true"
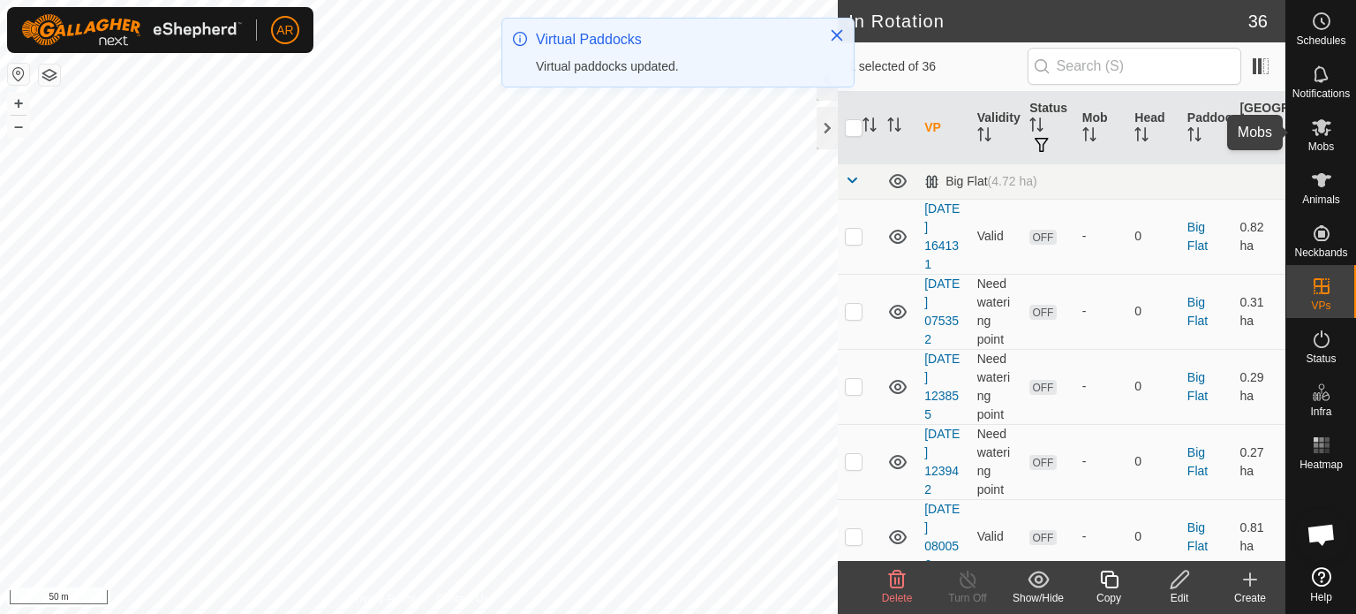
click at [1307, 135] on es-mob-svg-icon at bounding box center [1322, 127] width 32 height 28
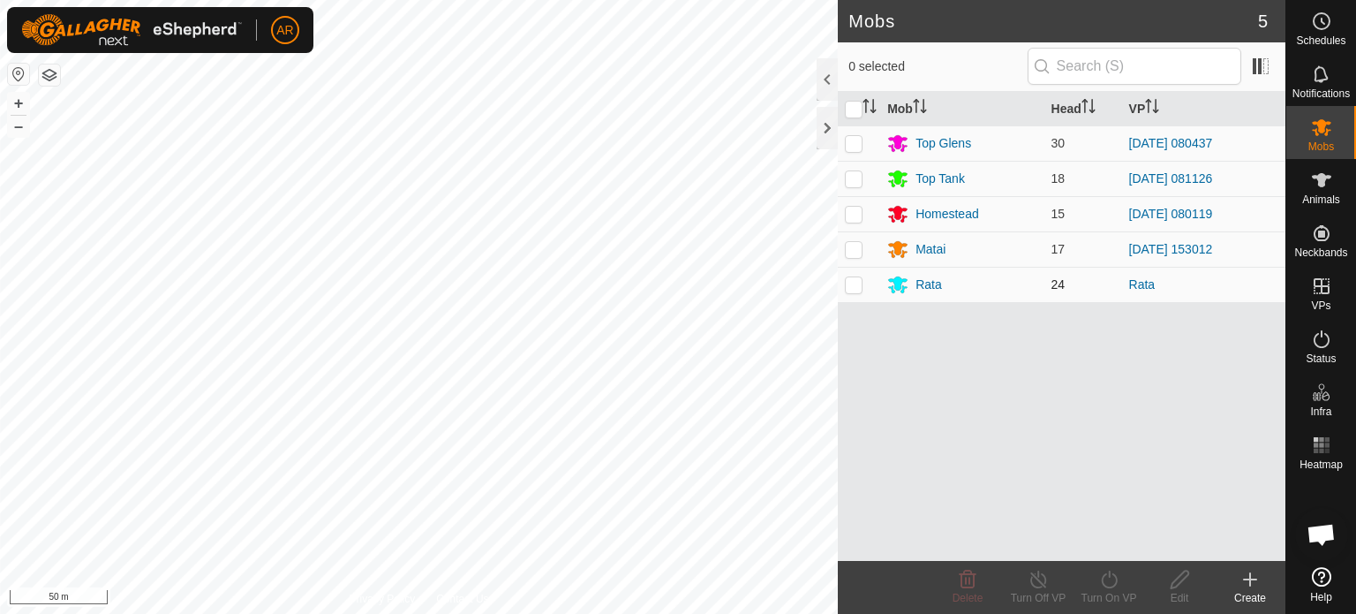
click at [856, 282] on p-checkbox at bounding box center [854, 284] width 18 height 14
checkbox input "true"
click at [1108, 577] on icon at bounding box center [1109, 579] width 22 height 21
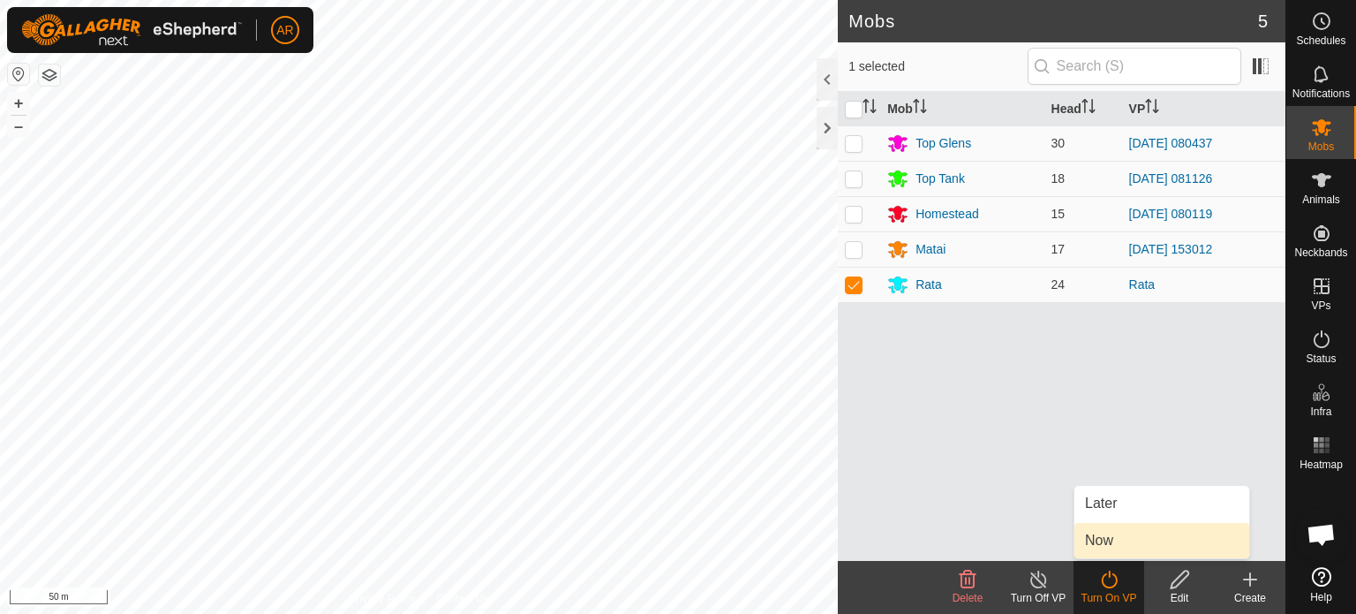
click at [1105, 546] on link "Now" at bounding box center [1161, 540] width 175 height 35
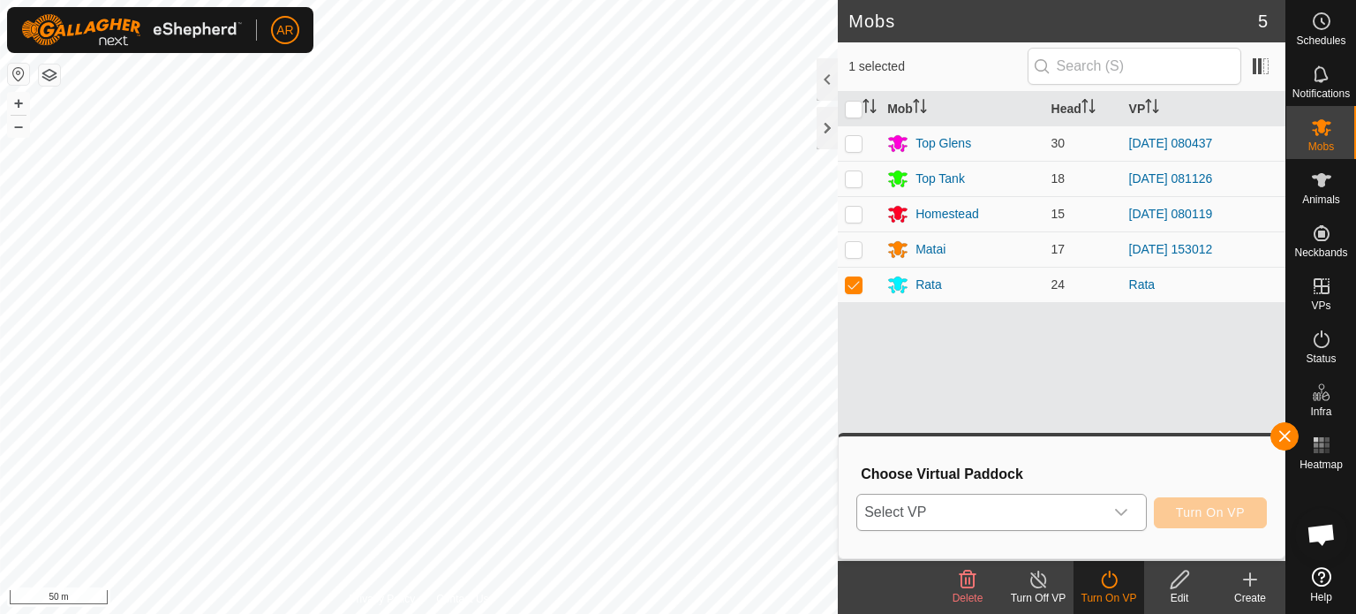
click at [1022, 502] on span "Select VP" at bounding box center [980, 511] width 246 height 35
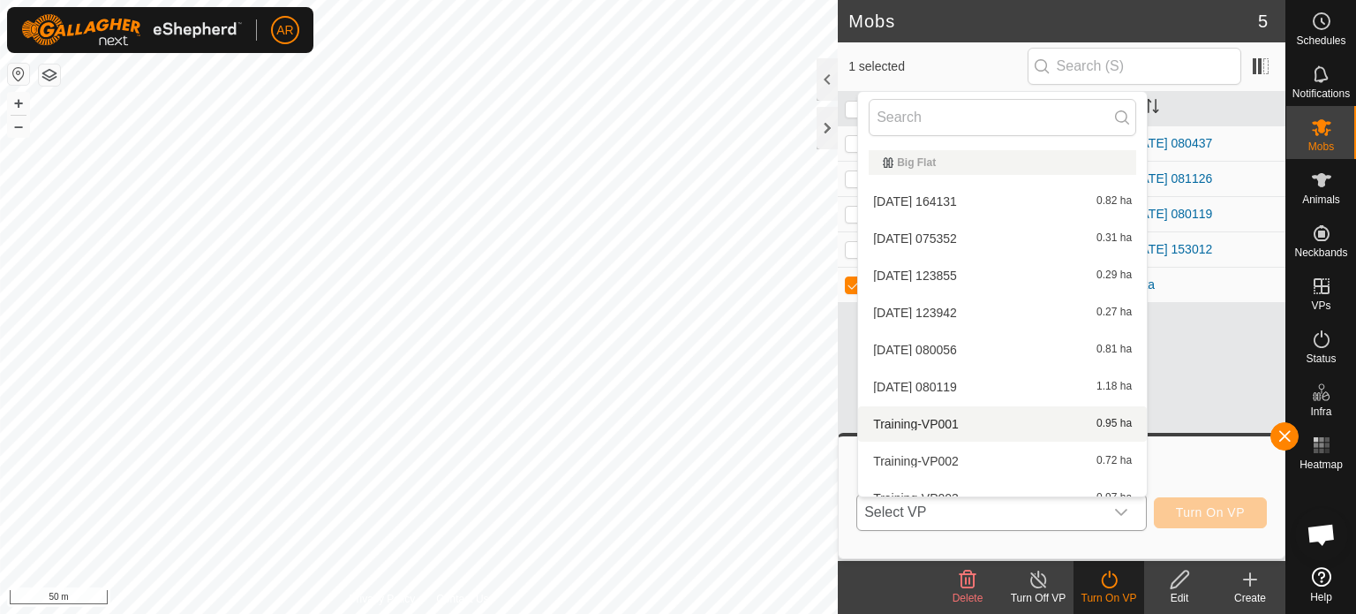
scroll to position [19, 0]
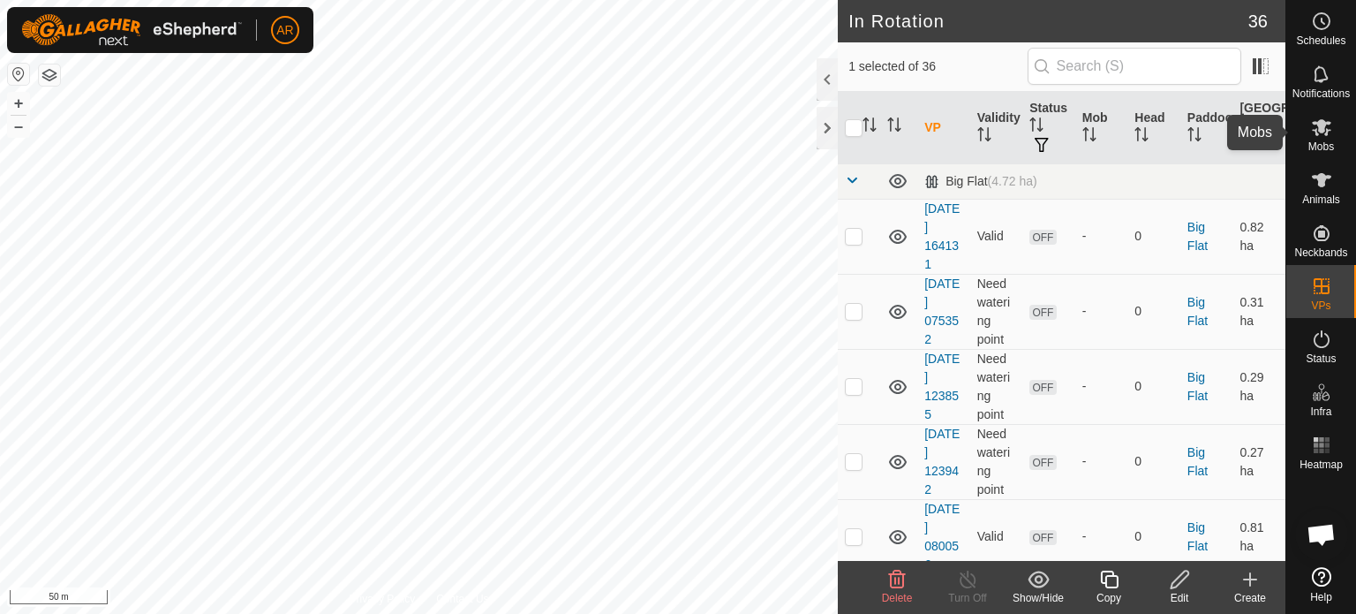
click at [1332, 136] on es-mob-svg-icon at bounding box center [1322, 127] width 32 height 28
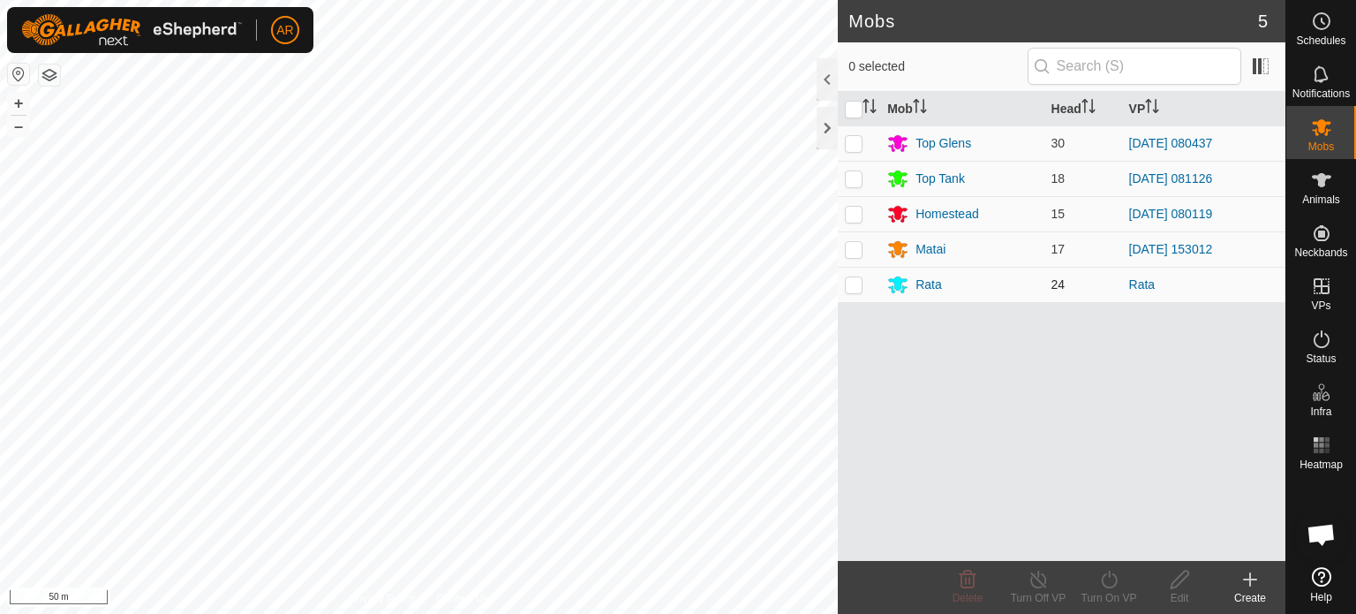
click at [858, 284] on p-checkbox at bounding box center [854, 284] width 18 height 14
checkbox input "true"
drag, startPoint x: 1110, startPoint y: 584, endPoint x: 1100, endPoint y: 571, distance: 15.7
click at [1109, 582] on icon at bounding box center [1109, 579] width 22 height 21
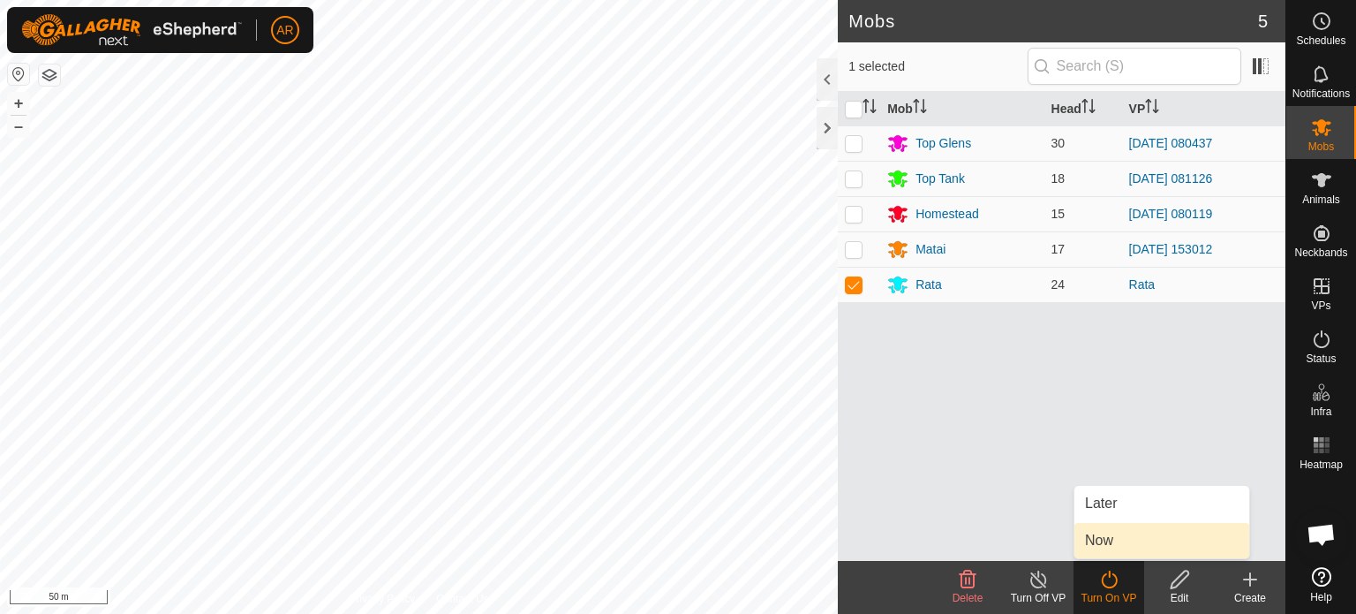
click at [1107, 535] on link "Now" at bounding box center [1161, 540] width 175 height 35
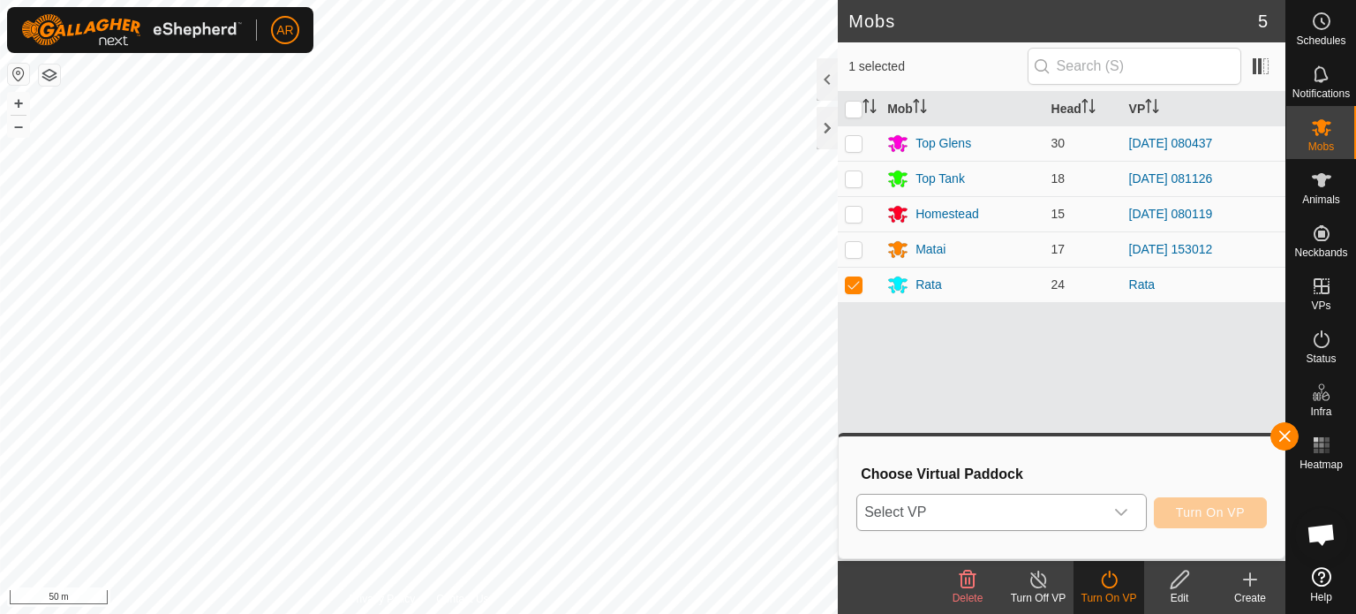
click at [1056, 502] on span "Select VP" at bounding box center [980, 511] width 246 height 35
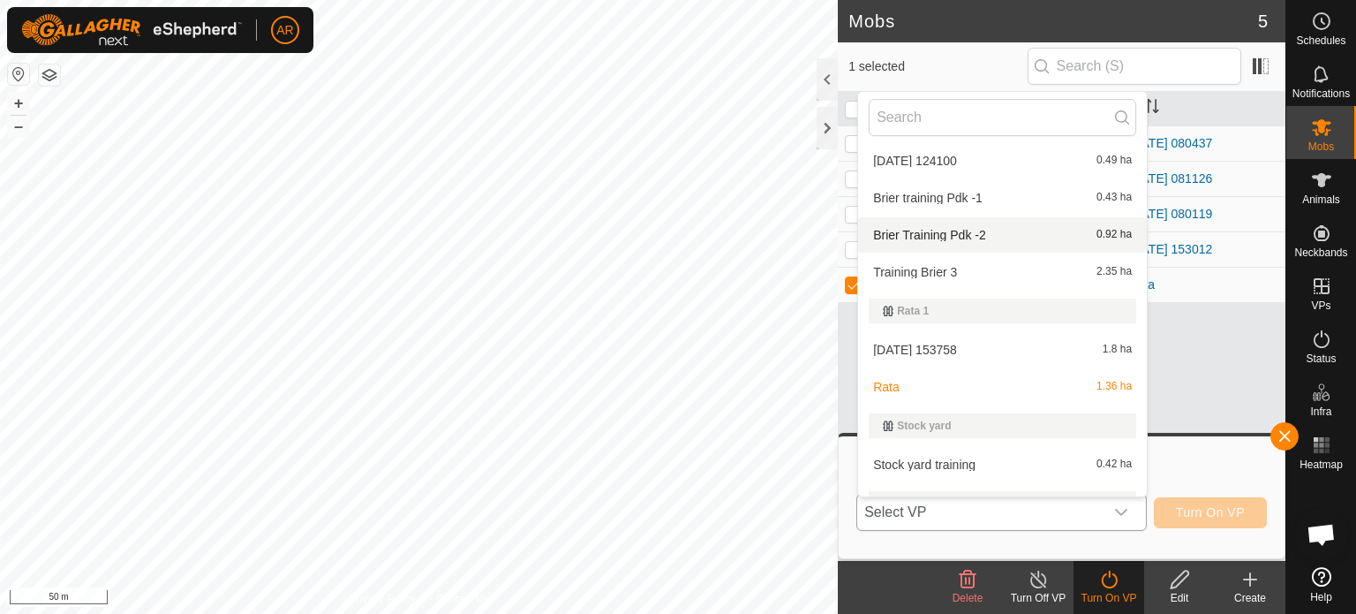
scroll to position [1148, 0]
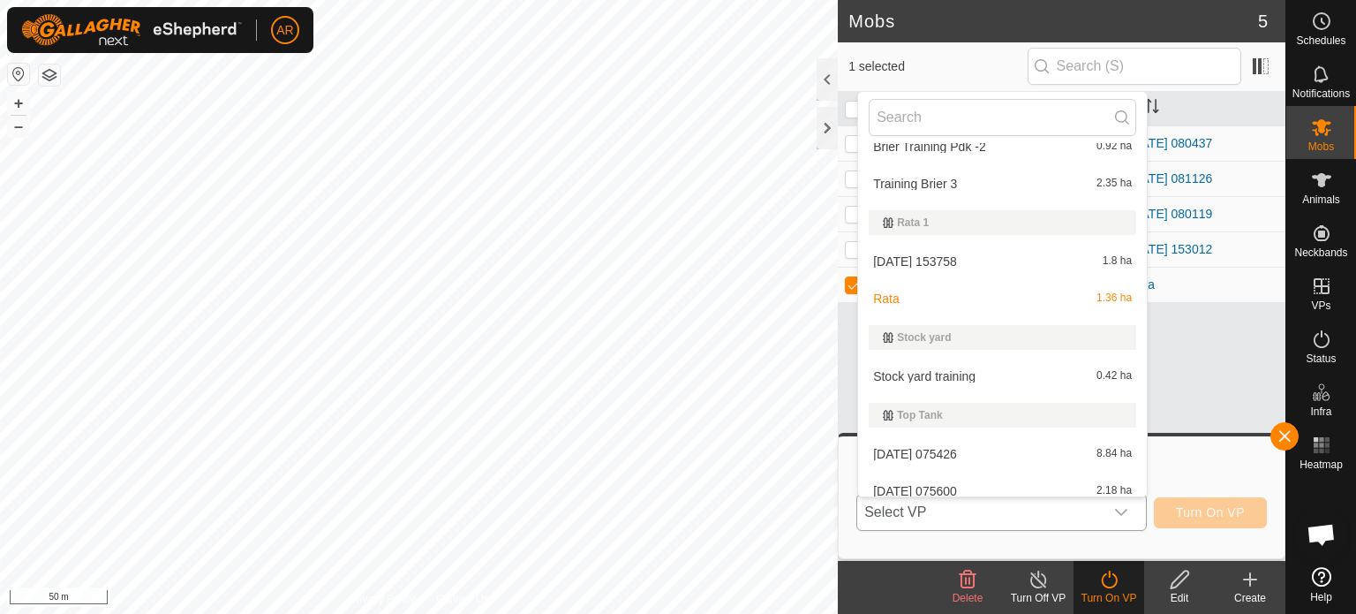
click at [1018, 264] on li "[DATE] 153758 1.8 ha" at bounding box center [1002, 261] width 289 height 35
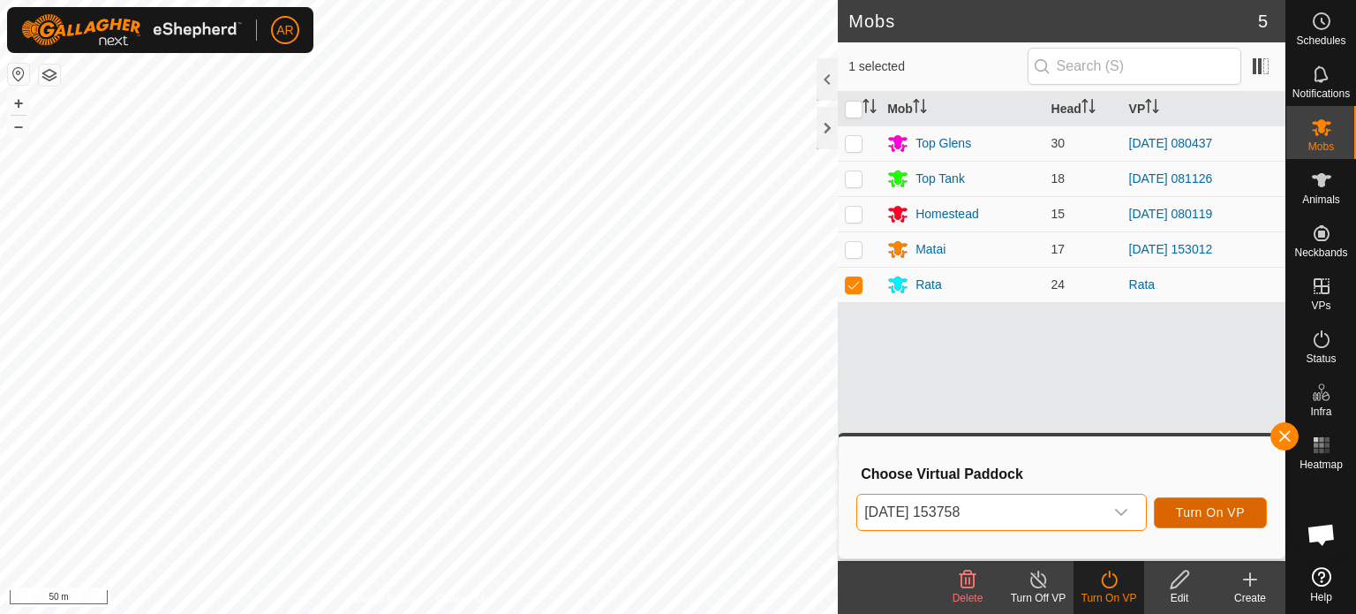
click at [1217, 511] on span "Turn On VP" at bounding box center [1210, 512] width 69 height 14
